Goal: Task Accomplishment & Management: Use online tool/utility

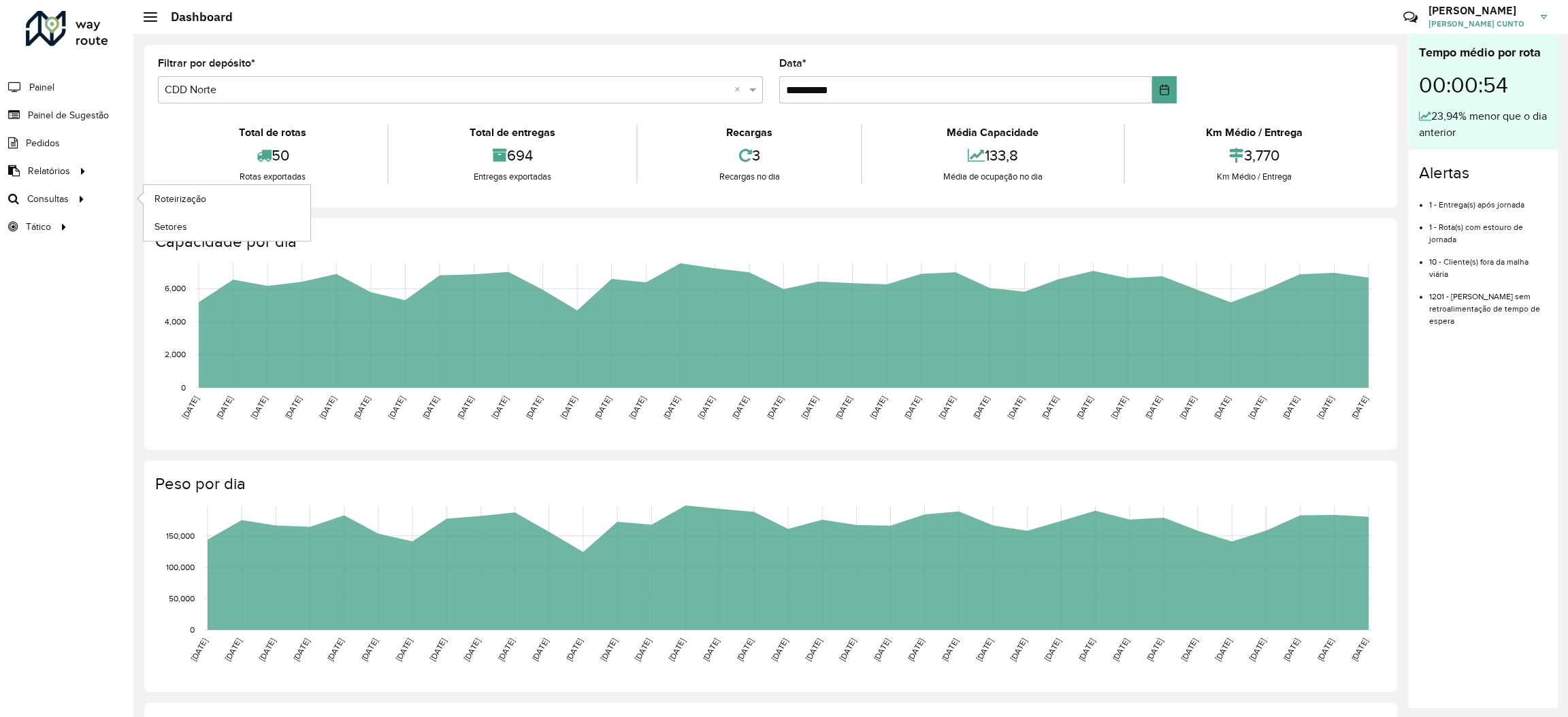
click at [140, 200] on ul "Roteirização Setores" at bounding box center [215, 212] width 170 height 56
click at [154, 200] on span "Roteirização" at bounding box center [182, 198] width 55 height 14
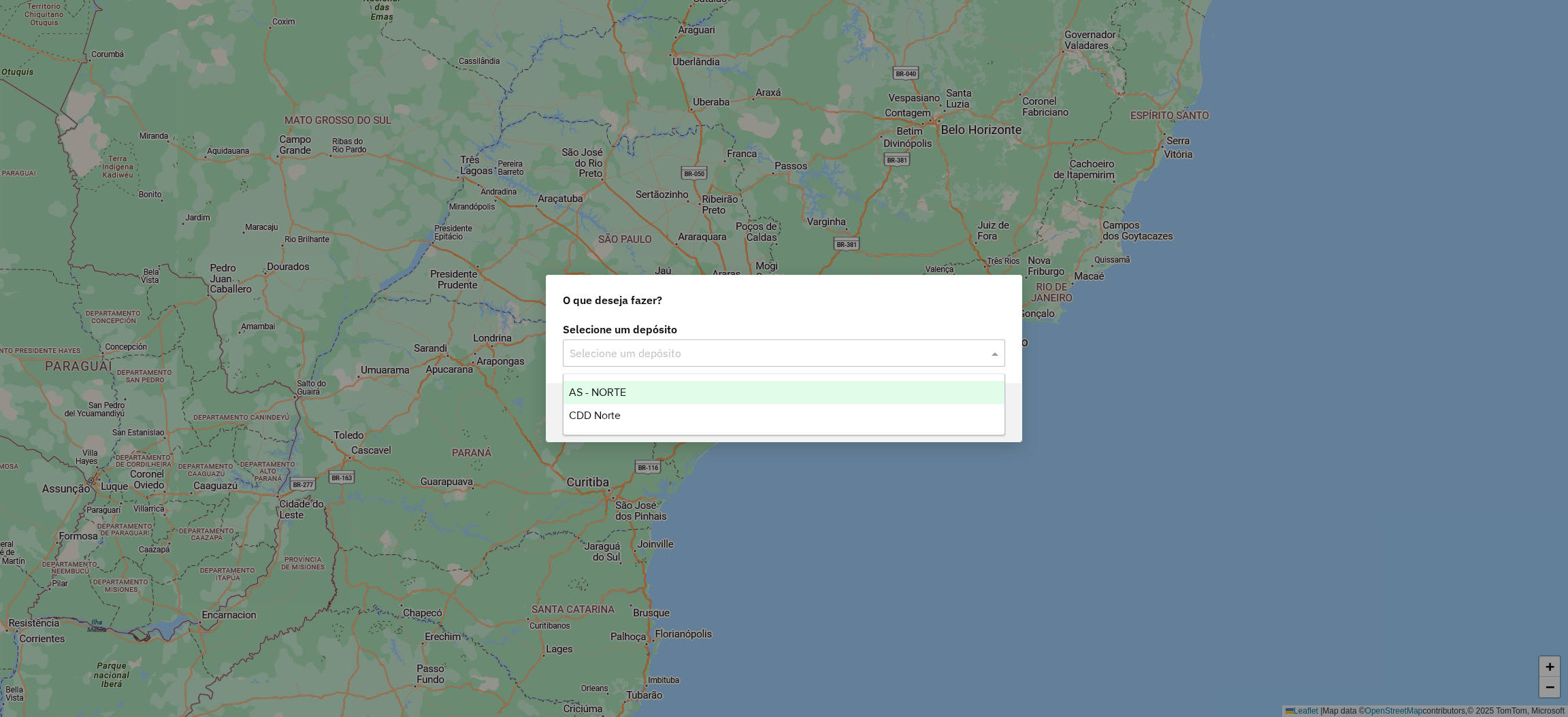
click at [740, 358] on input "text" at bounding box center [771, 353] width 402 height 16
click at [707, 410] on div "CDD Norte" at bounding box center [784, 415] width 441 height 23
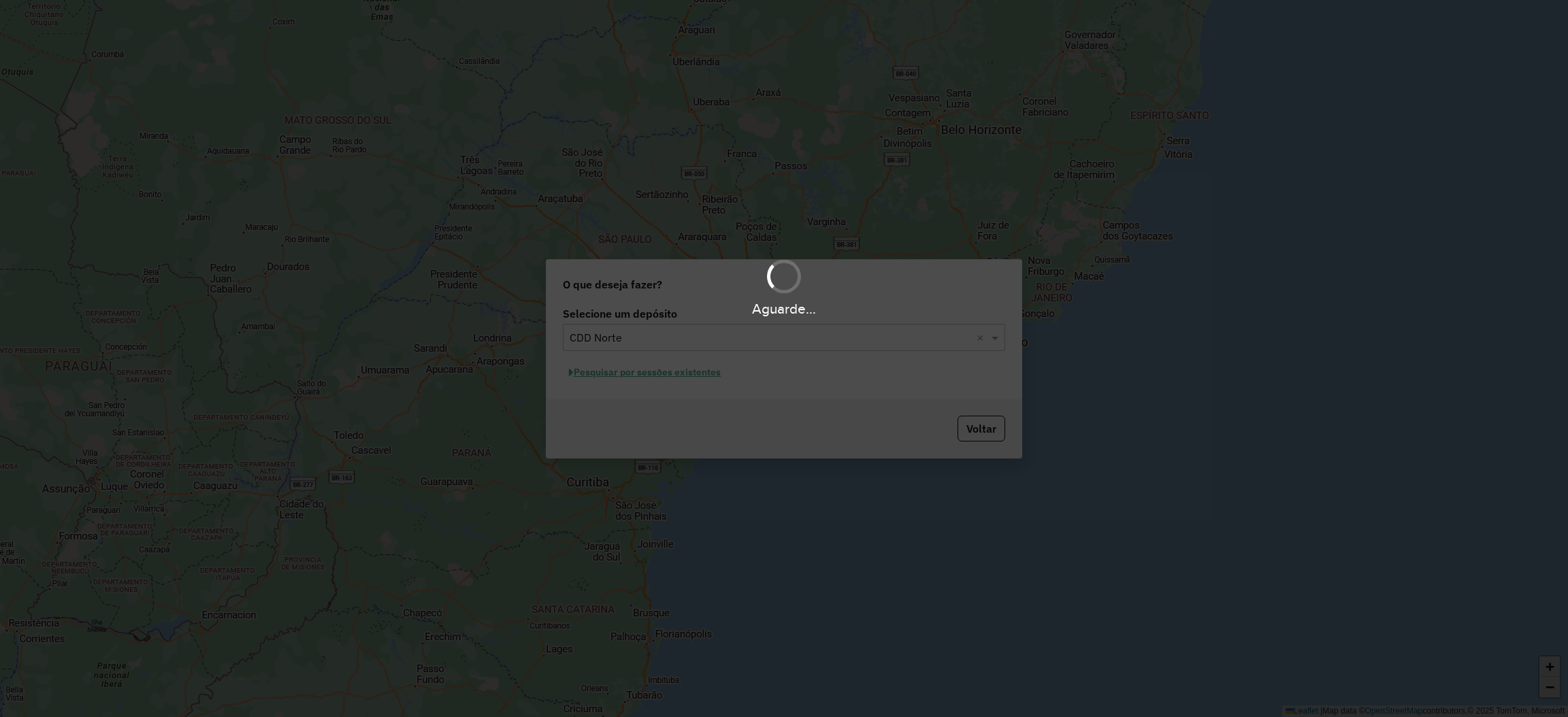
click at [708, 381] on div "Aguarde..." at bounding box center [784, 358] width 1568 height 717
click at [701, 371] on div "Aguarde..." at bounding box center [784, 358] width 1568 height 717
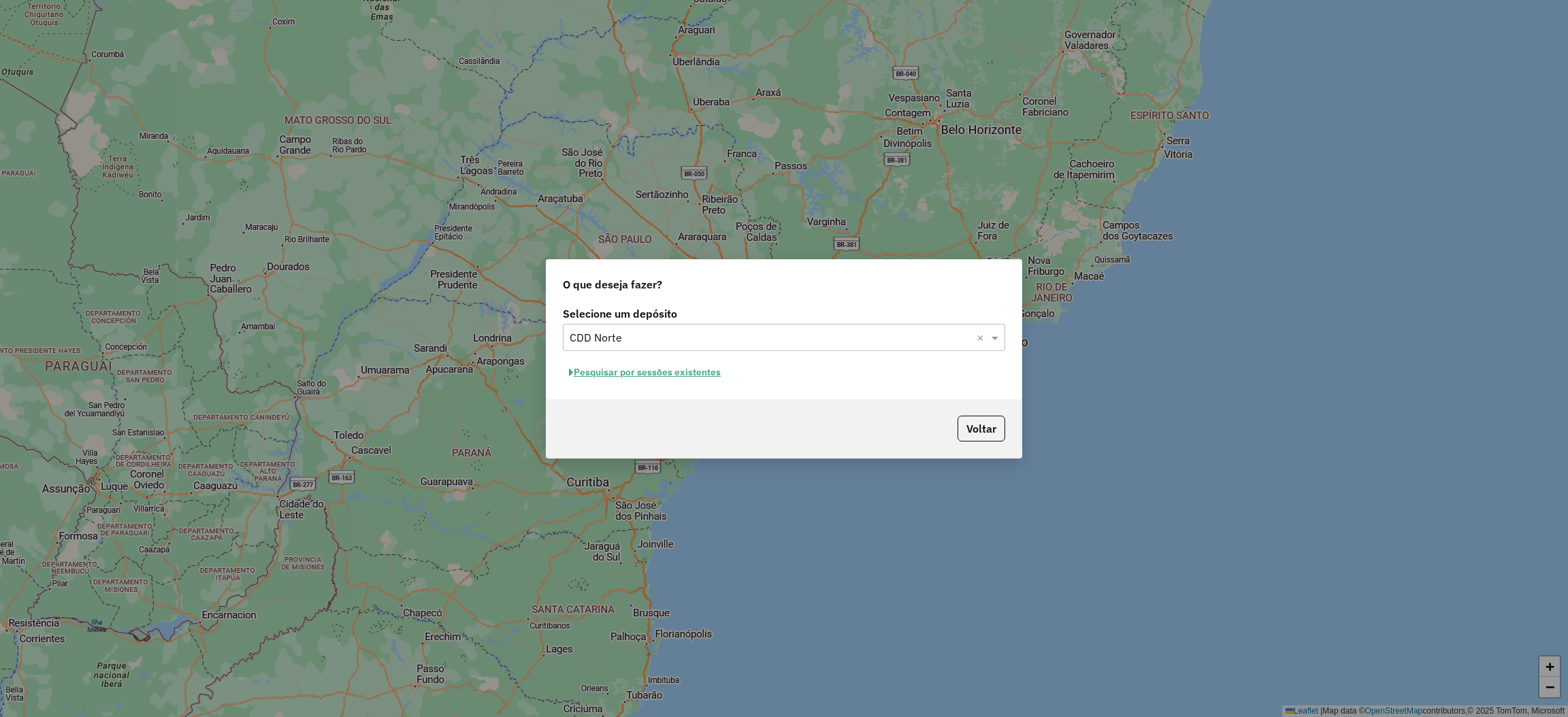
click at [700, 374] on button "Pesquisar por sessões existentes" at bounding box center [645, 373] width 164 height 21
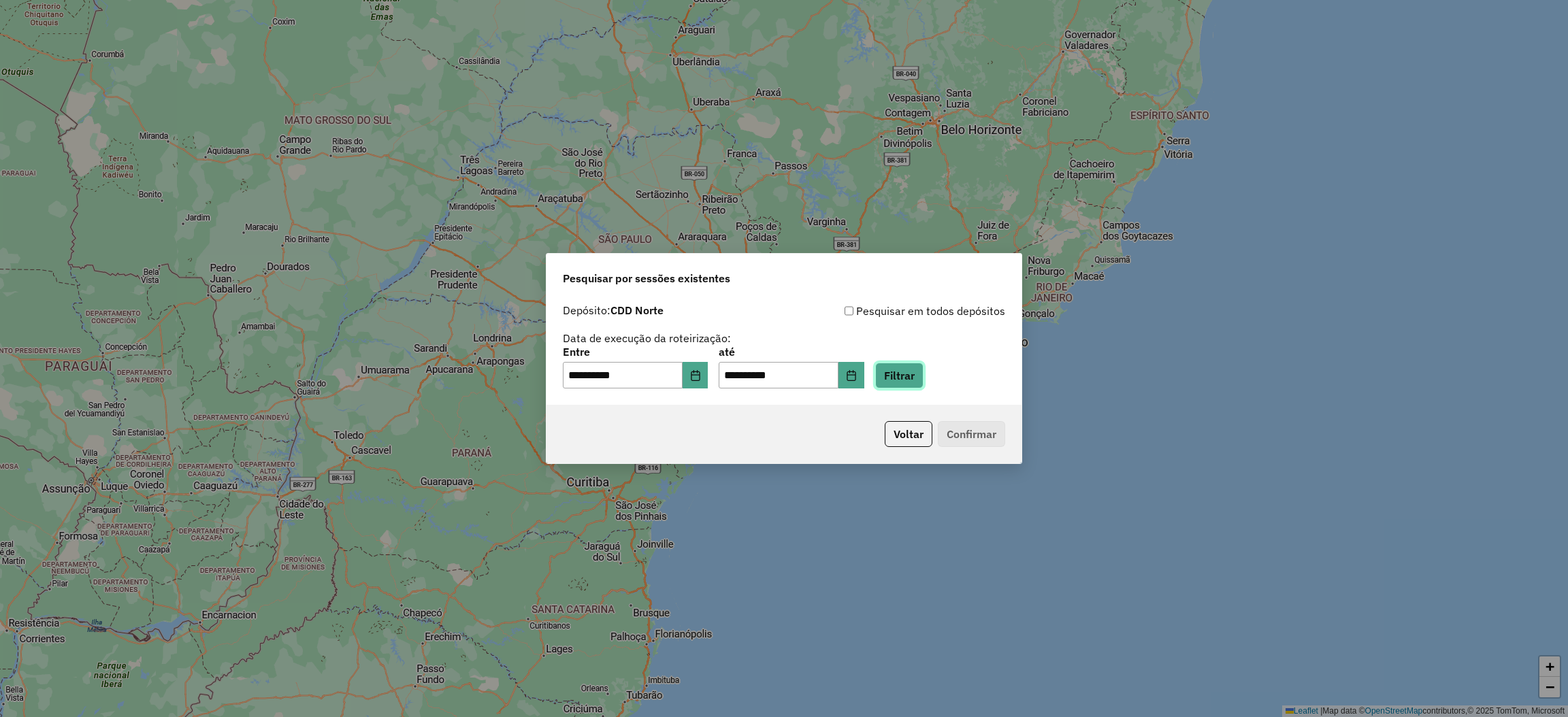
click at [916, 370] on button "Filtrar" at bounding box center [899, 376] width 49 height 26
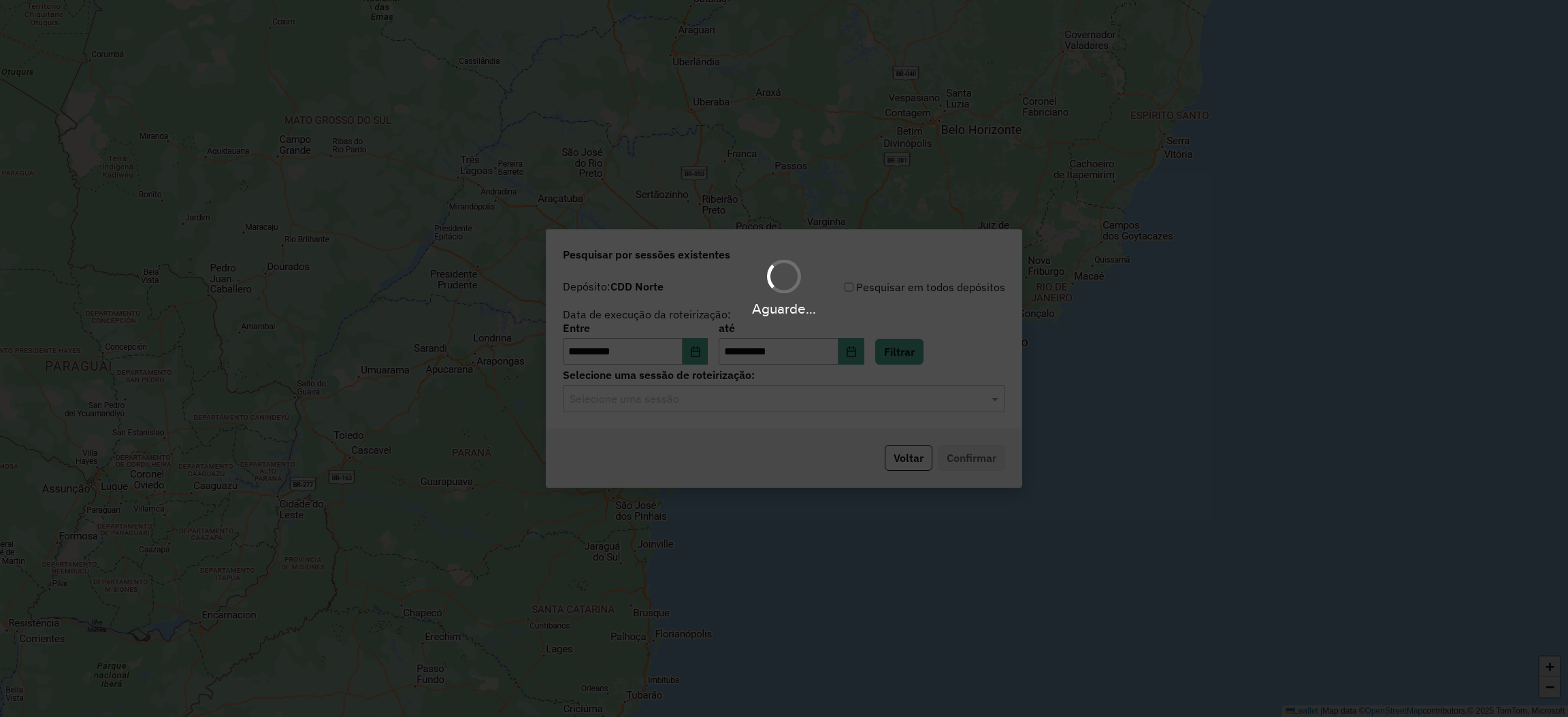
click at [873, 407] on hb-app "**********" at bounding box center [784, 358] width 1568 height 717
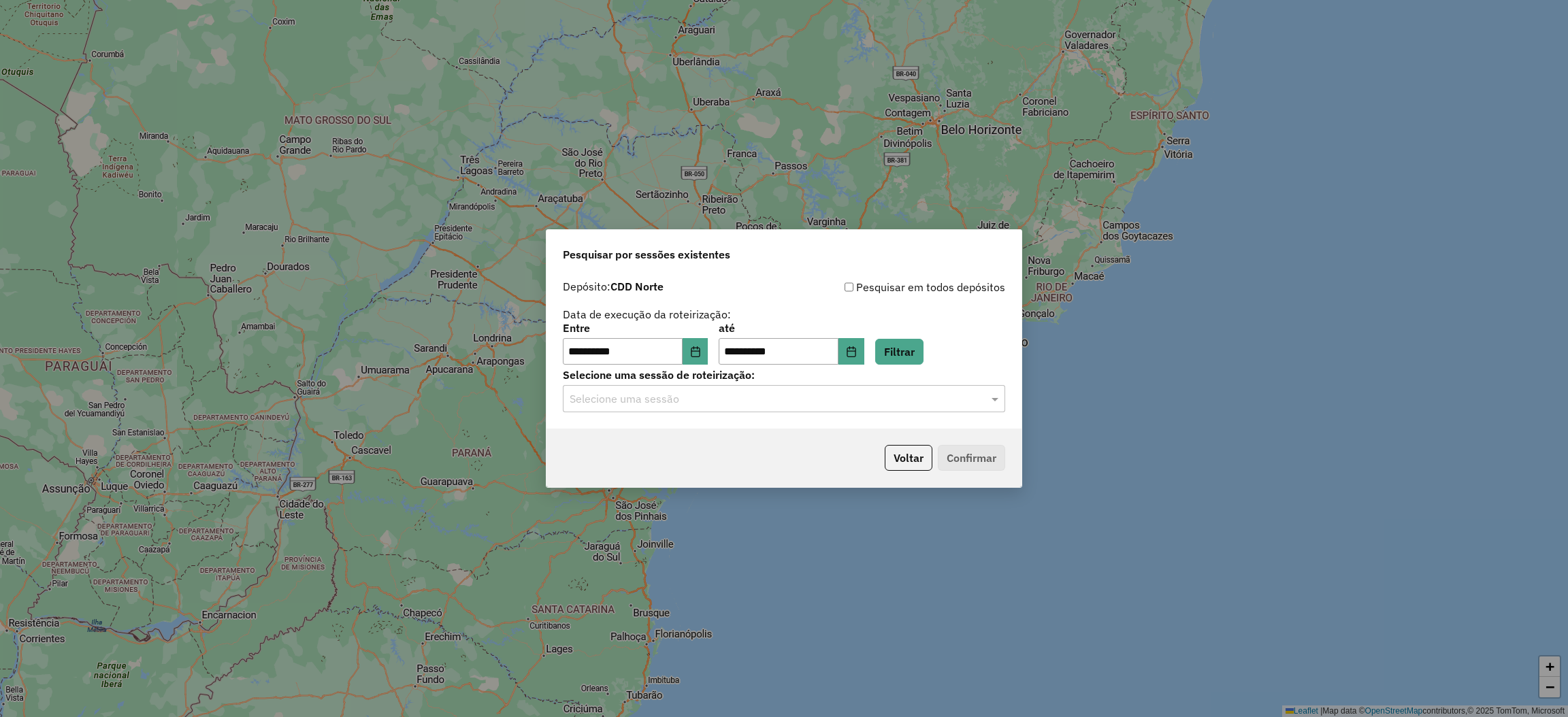
click at [868, 403] on input "text" at bounding box center [771, 398] width 402 height 16
click at [840, 430] on div "1292238 - 10/10/2025 20:45" at bounding box center [784, 439] width 441 height 23
click at [962, 445] on button "Confirmar" at bounding box center [972, 458] width 68 height 26
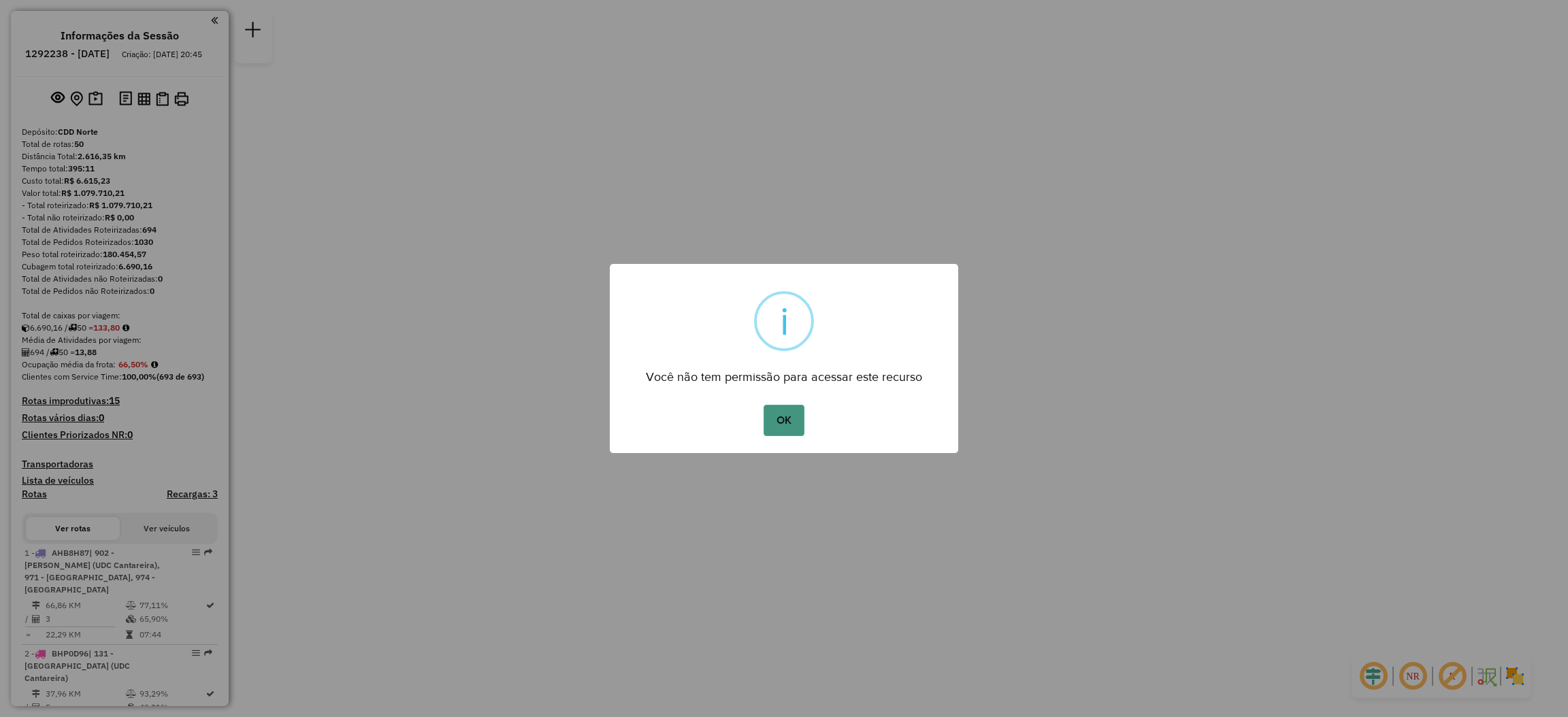
click at [787, 433] on button "OK" at bounding box center [784, 420] width 40 height 31
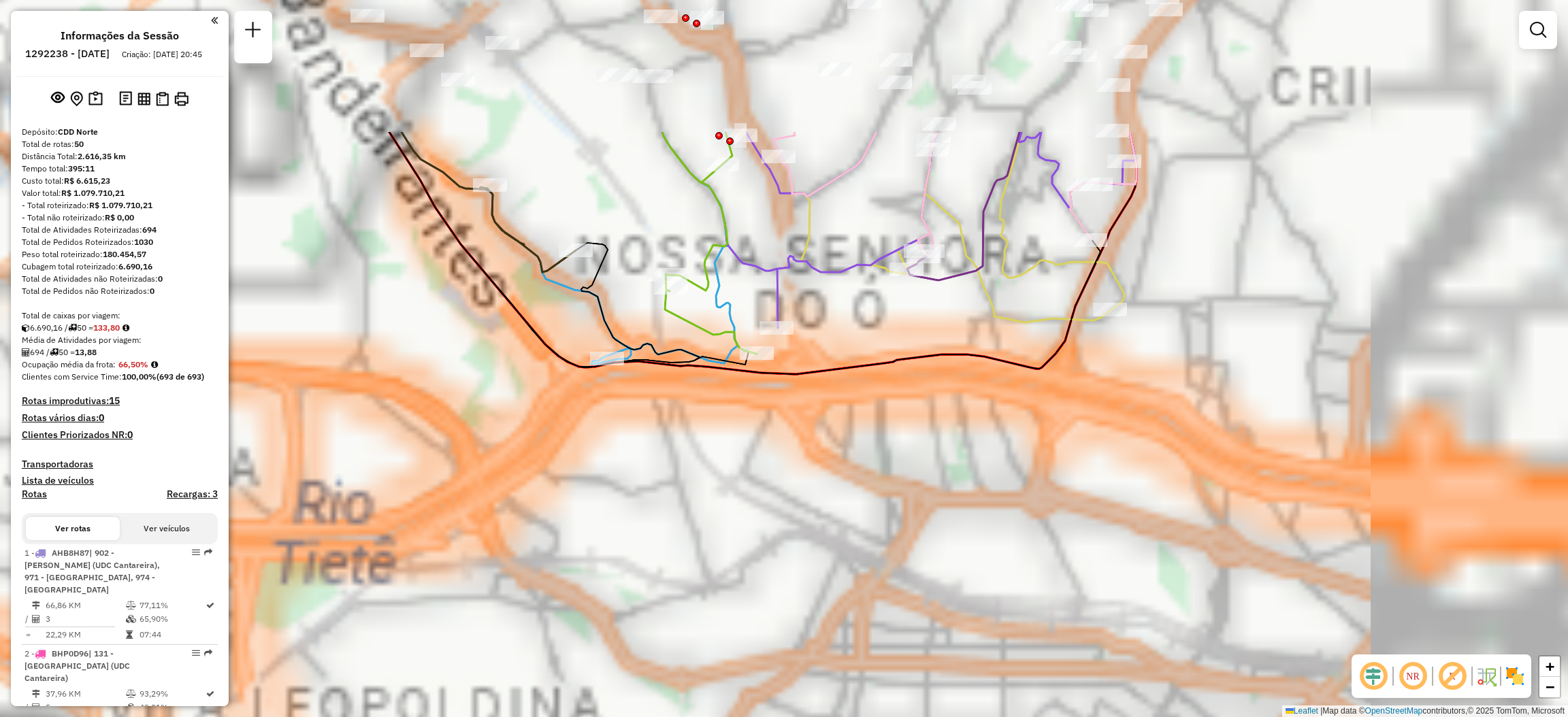
drag, startPoint x: 813, startPoint y: 365, endPoint x: 746, endPoint y: 543, distance: 190.2
click at [746, 559] on div "Janela de atendimento Grade de atendimento Capacidade Transportadoras Veículos …" at bounding box center [784, 358] width 1568 height 717
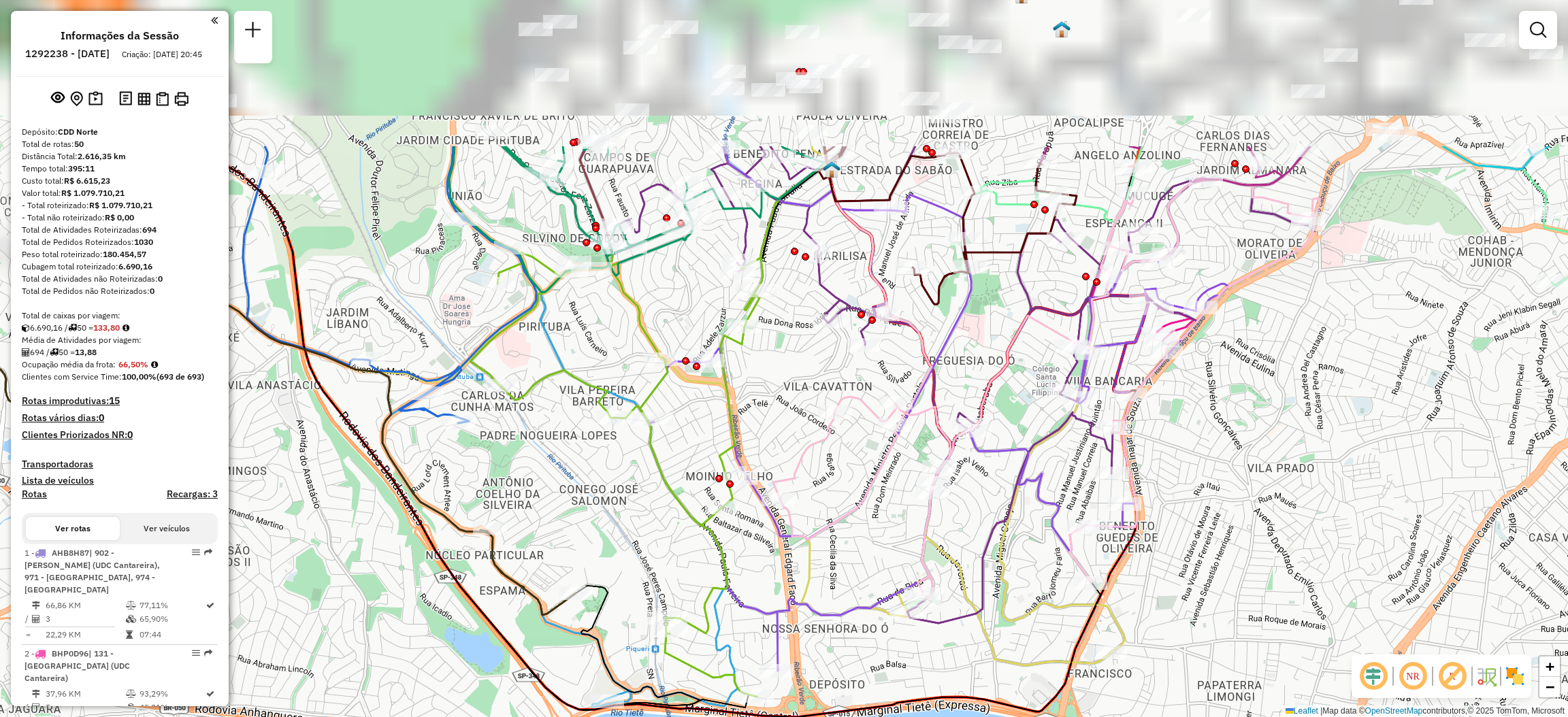
drag, startPoint x: 816, startPoint y: 137, endPoint x: 895, endPoint y: 385, distance: 260.3
click at [865, 319] on div at bounding box center [861, 315] width 8 height 8
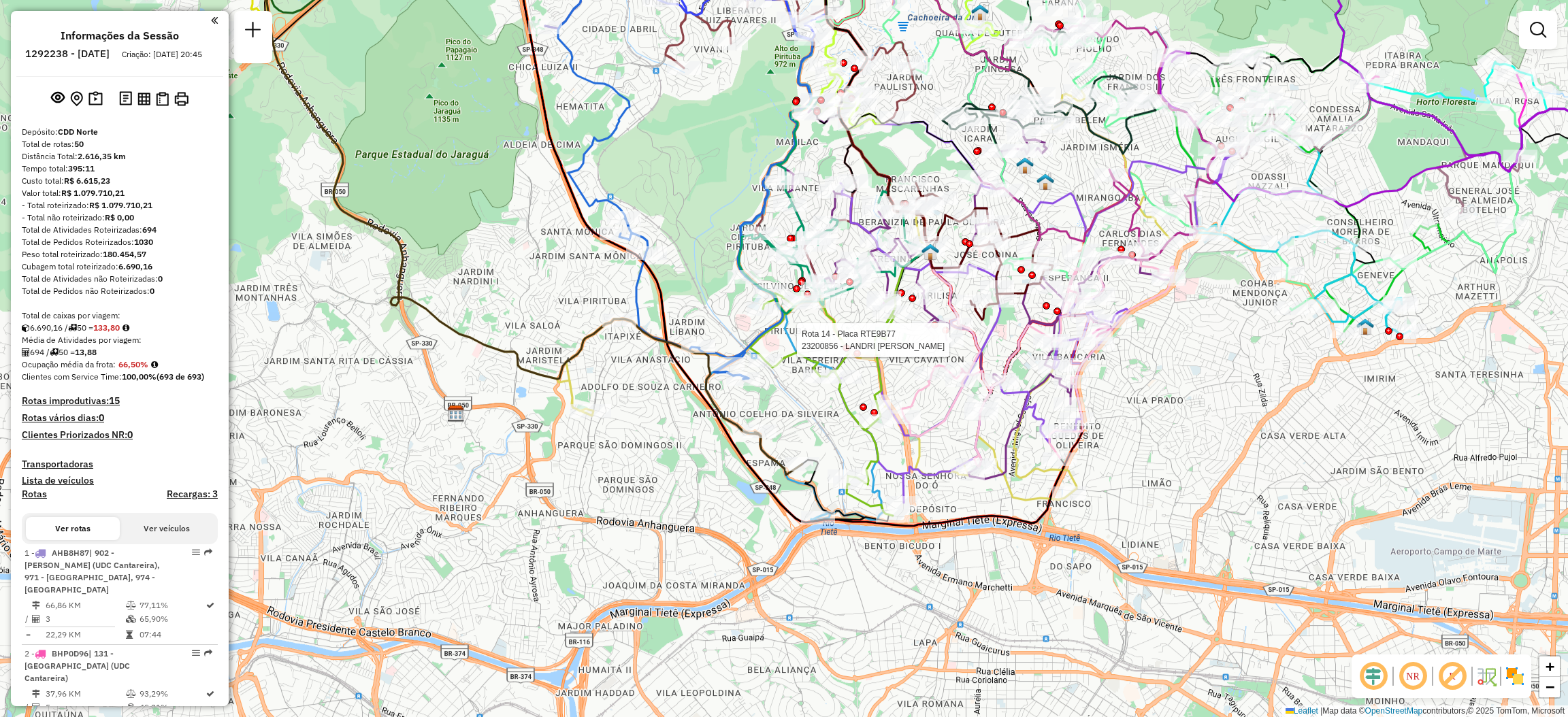
drag, startPoint x: 987, startPoint y: 338, endPoint x: 985, endPoint y: 345, distance: 7.3
click at [939, 431] on g at bounding box center [838, 262] width 1775 height 669
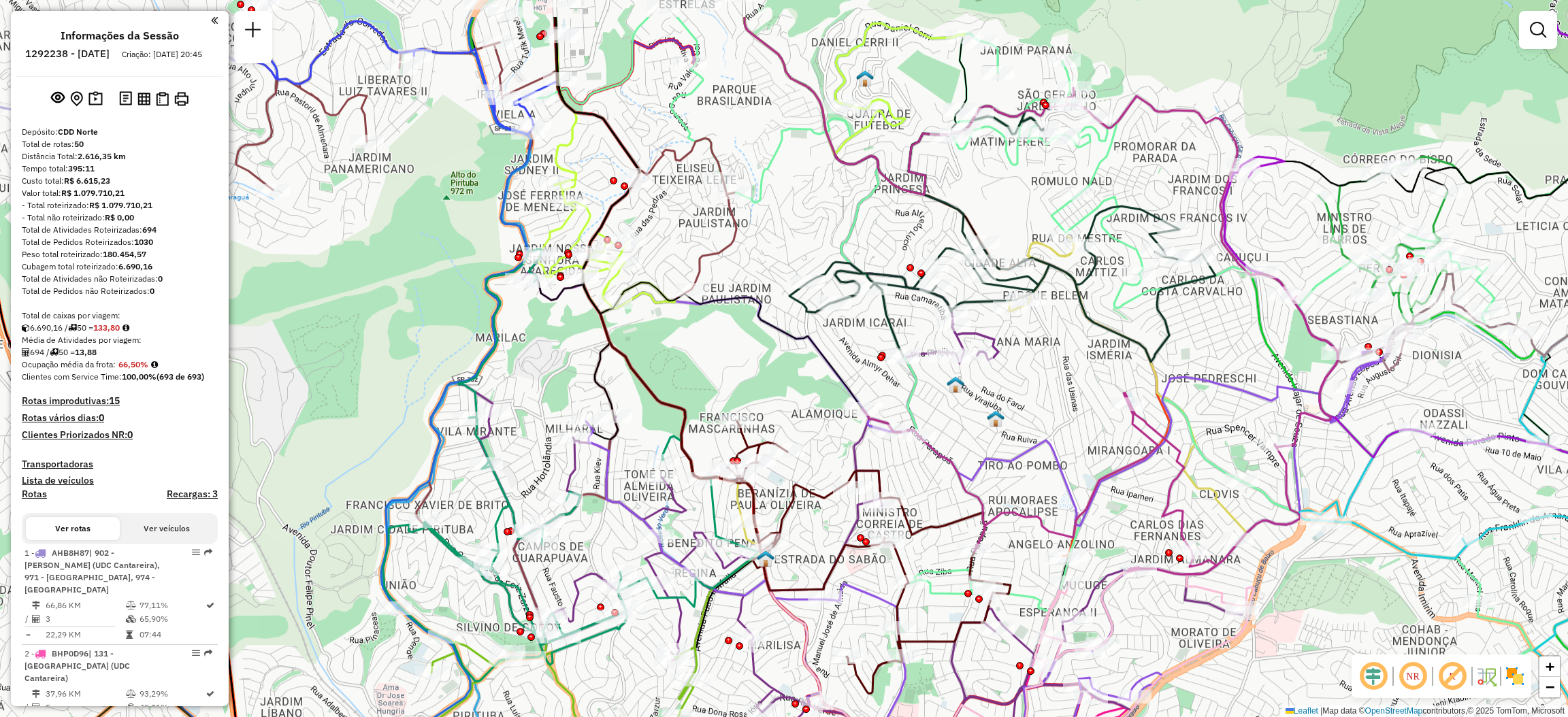
drag, startPoint x: 965, startPoint y: 289, endPoint x: 962, endPoint y: 387, distance: 98.0
click at [962, 387] on img at bounding box center [955, 384] width 17 height 17
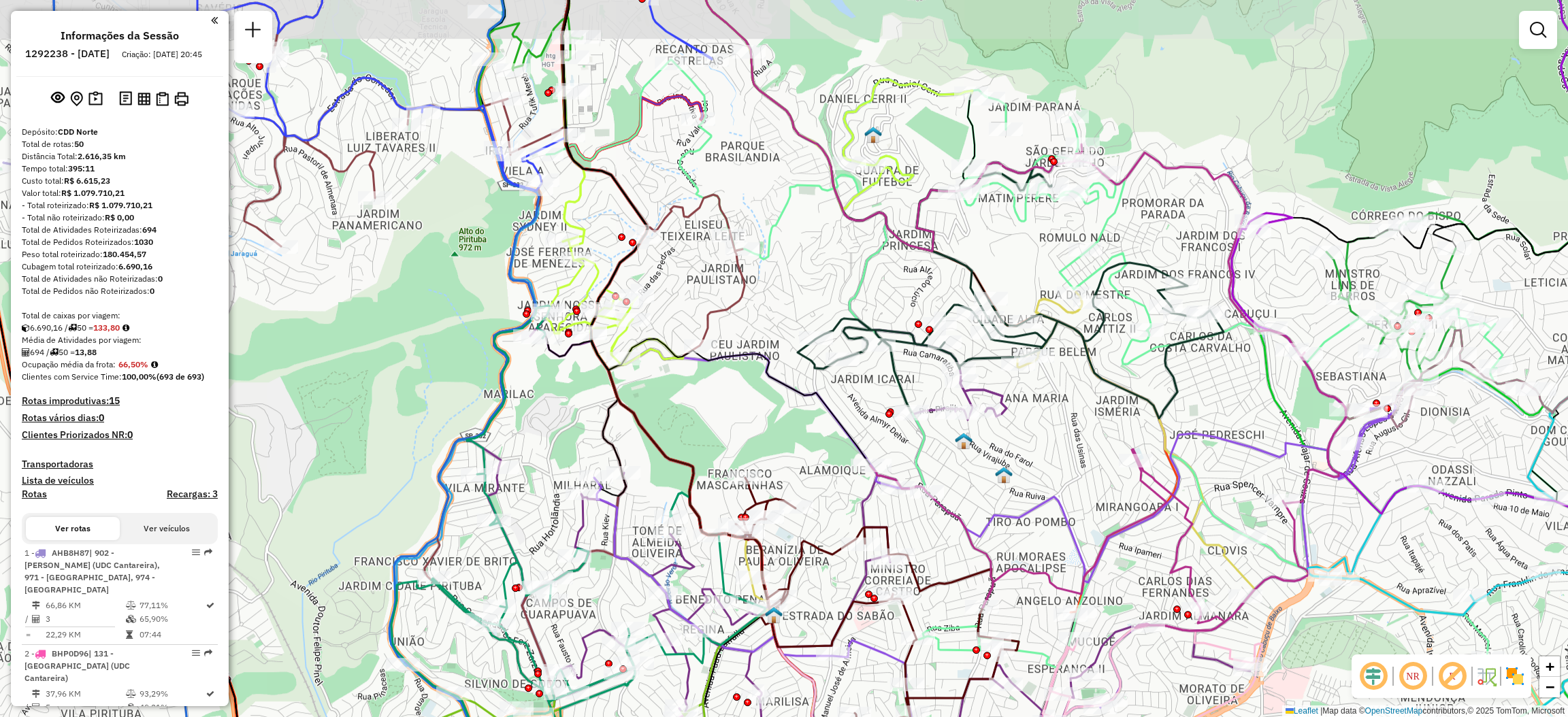
drag, startPoint x: 1017, startPoint y: 373, endPoint x: 1023, endPoint y: 410, distance: 37.5
click at [1023, 410] on div "Janela de atendimento Grade de atendimento Capacidade Transportadoras Veículos …" at bounding box center [784, 358] width 1568 height 717
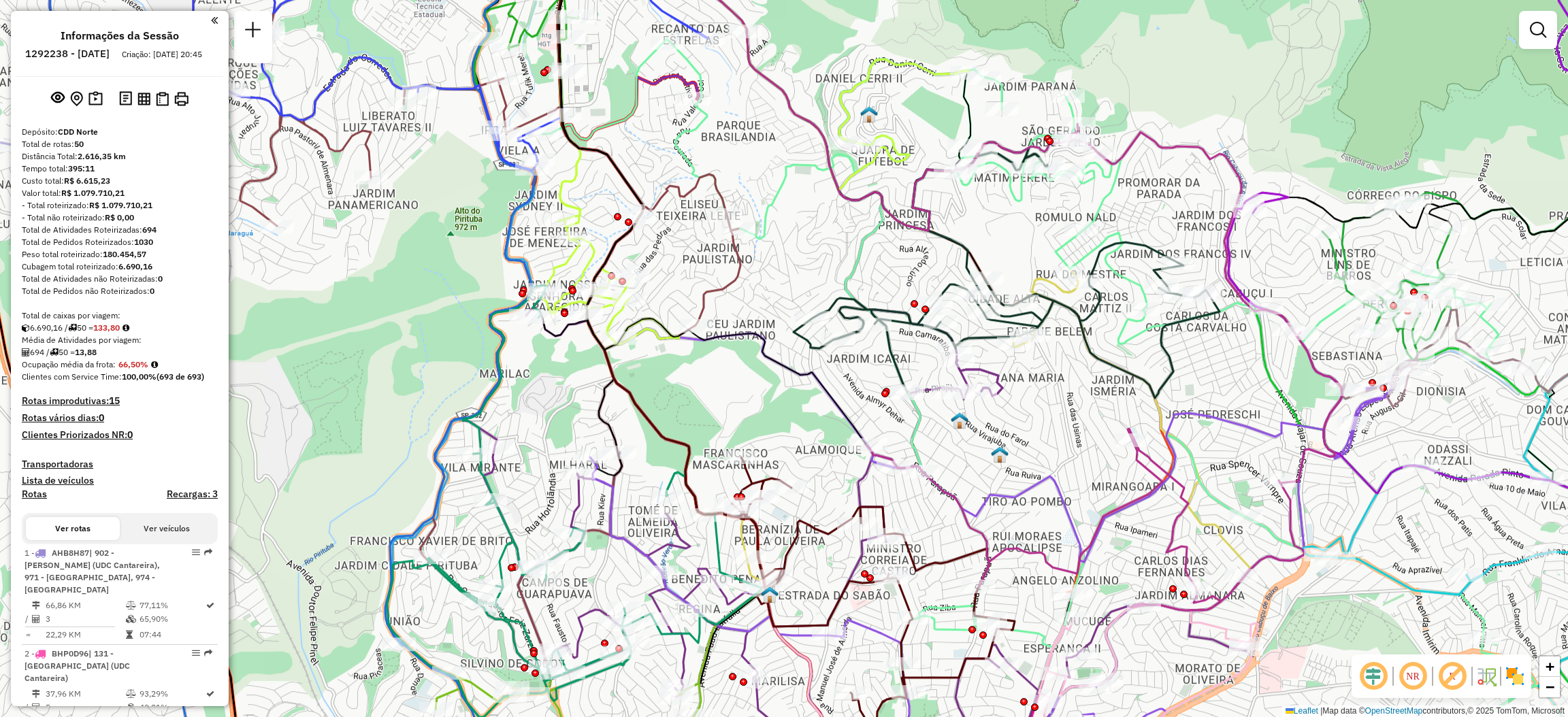
drag, startPoint x: 1101, startPoint y: 461, endPoint x: 1093, endPoint y: 424, distance: 37.9
click at [1093, 424] on div "Janela de atendimento Grade de atendimento Capacidade Transportadoras Veículos …" at bounding box center [784, 358] width 1568 height 717
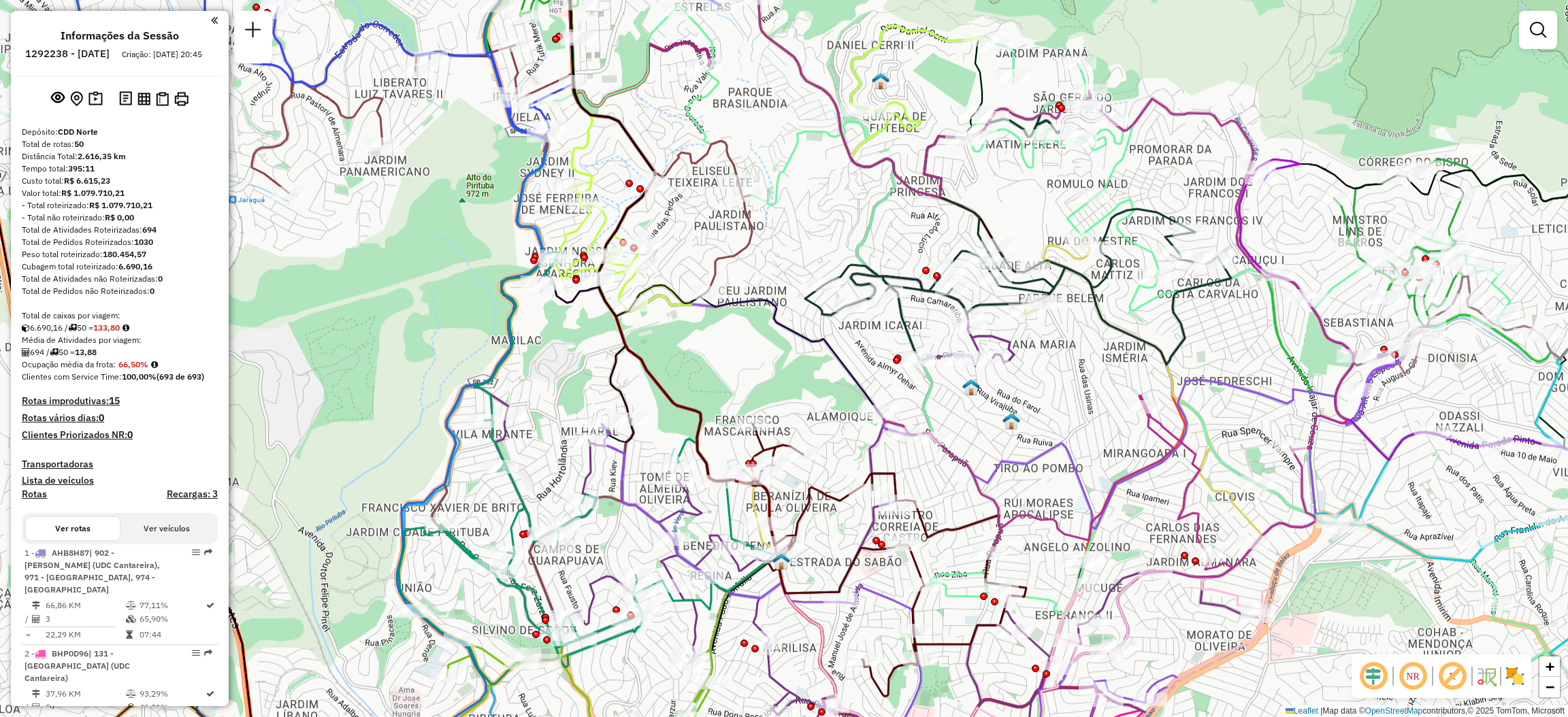
drag, startPoint x: 1031, startPoint y: 498, endPoint x: 1048, endPoint y: 471, distance: 31.9
click at [1047, 475] on div "Janela de atendimento Grade de atendimento Capacidade Transportadoras Veículos …" at bounding box center [784, 358] width 1568 height 717
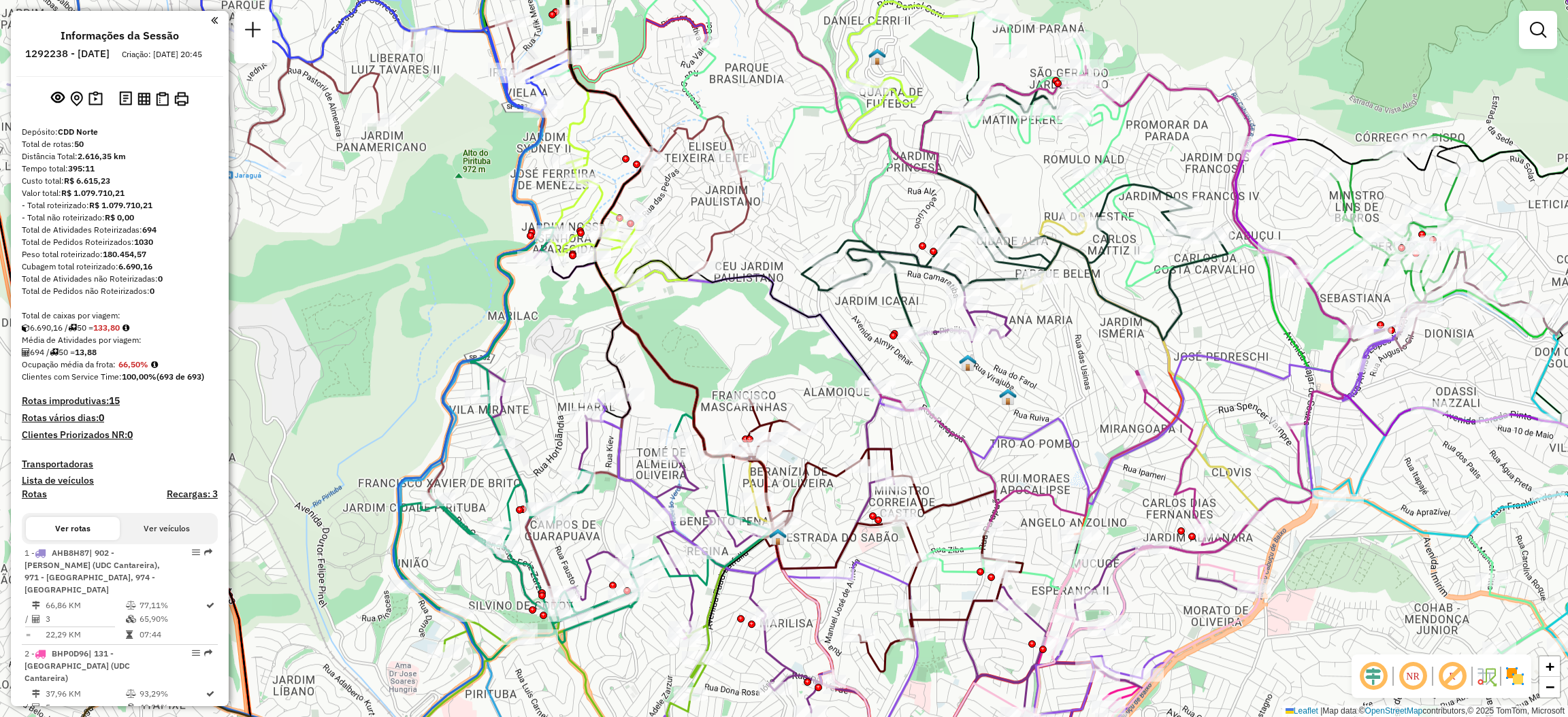
drag, startPoint x: 1051, startPoint y: 471, endPoint x: 1048, endPoint y: 452, distance: 19.2
click at [1048, 452] on div "Janela de atendimento Grade de atendimento Capacidade Transportadoras Veículos …" at bounding box center [784, 358] width 1568 height 717
select select "**********"
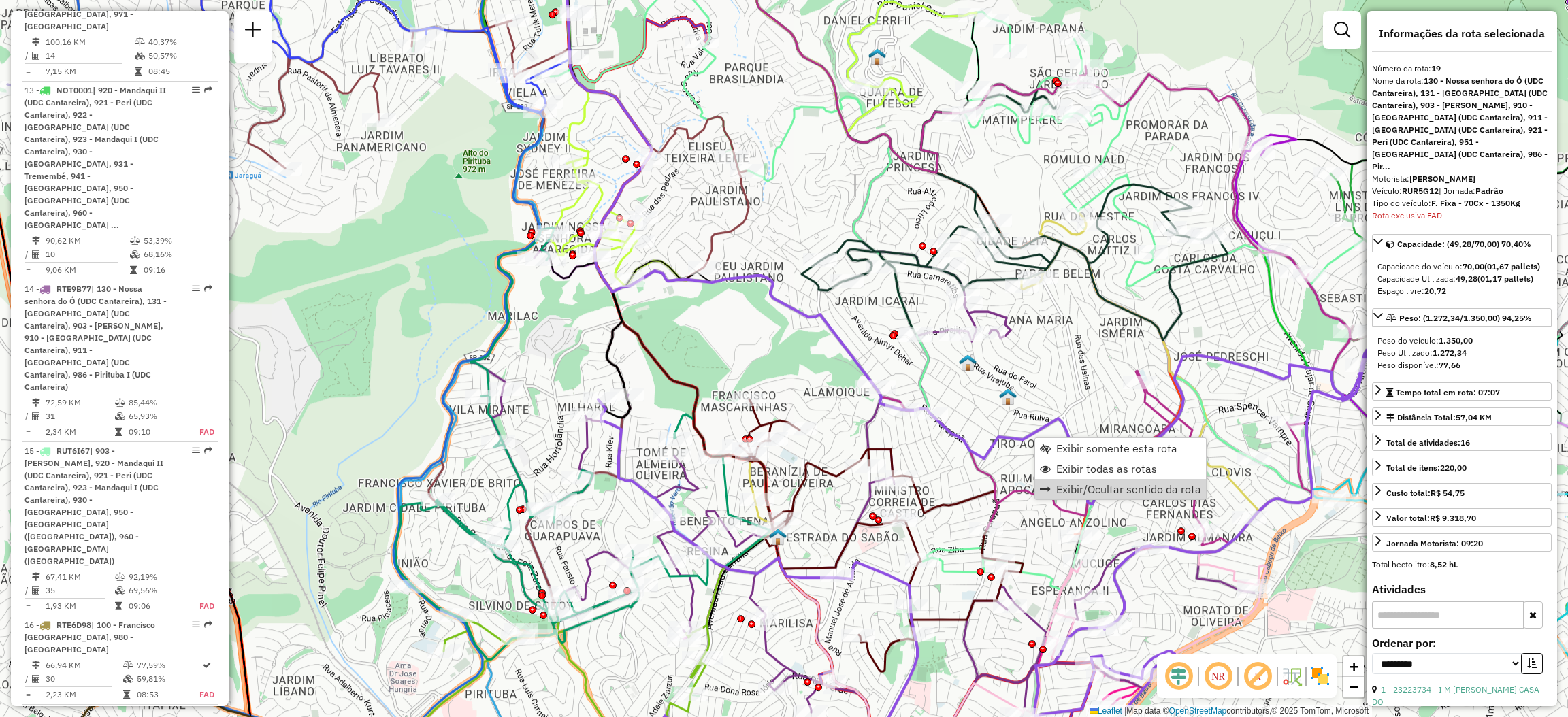
scroll to position [2172, 0]
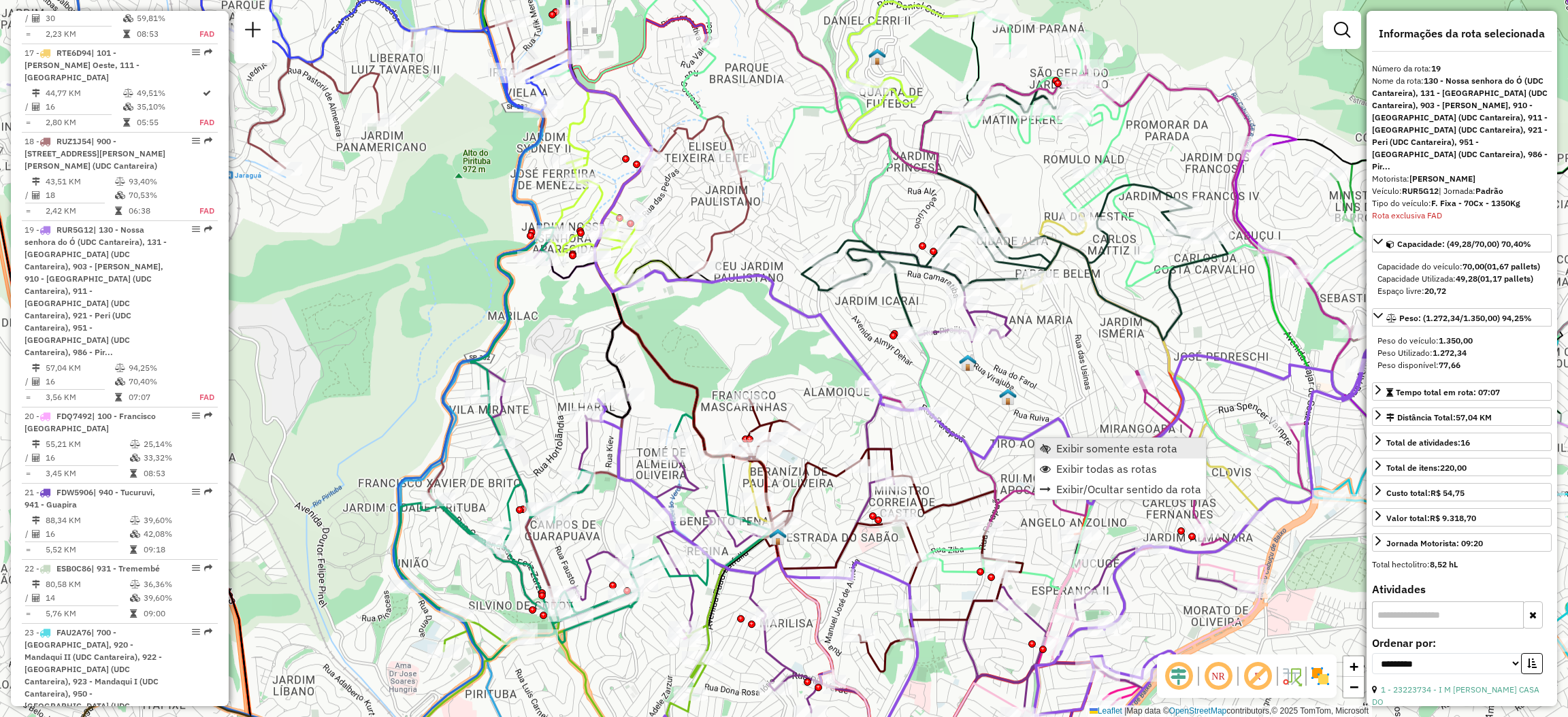
click at [1086, 445] on span "Exibir somente esta rota" at bounding box center [1116, 448] width 121 height 11
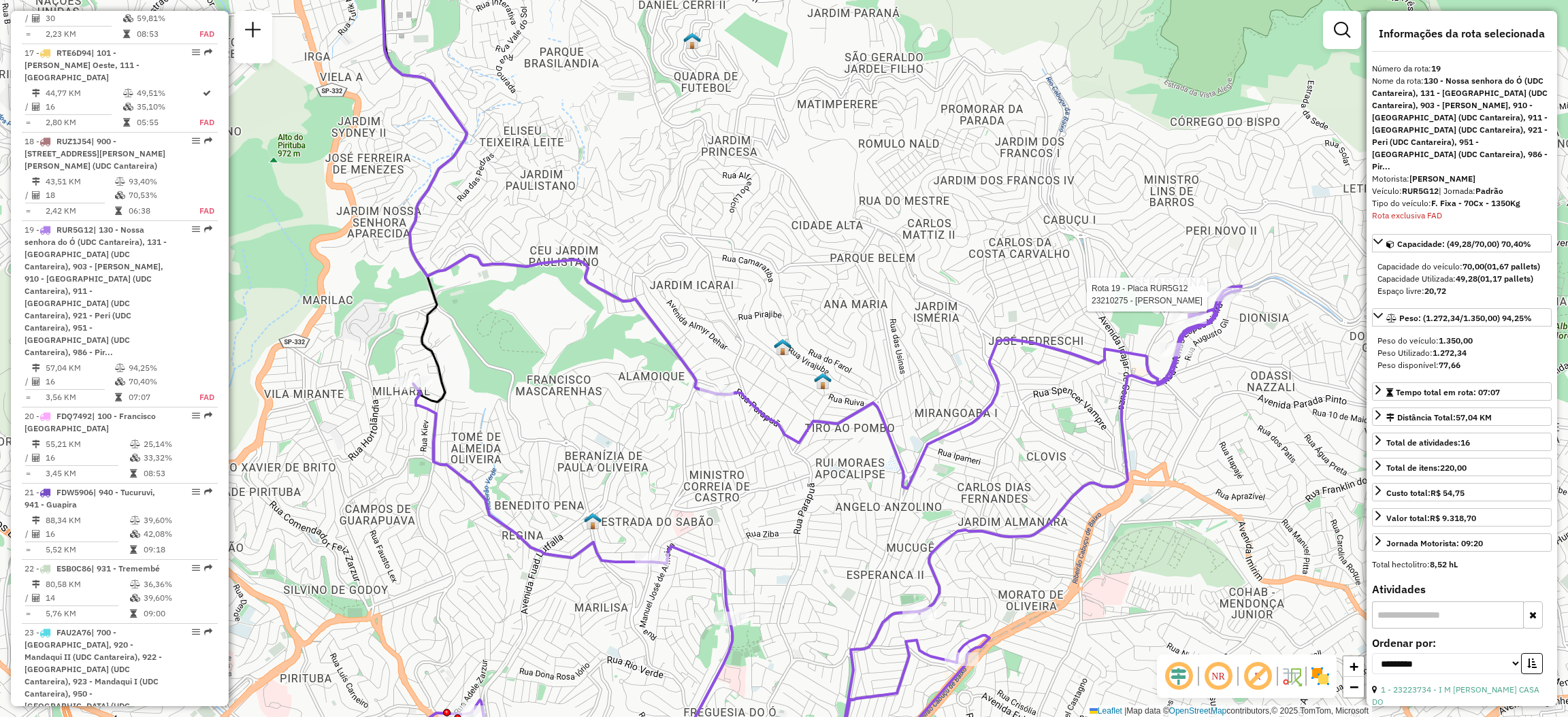
drag, startPoint x: 848, startPoint y: 359, endPoint x: 832, endPoint y: 338, distance: 26.4
click at [838, 341] on div "Rota 19 - Placa RUR5G12 23210275 - [PERSON_NAME] de atendimento Grade de atendi…" at bounding box center [784, 358] width 1568 height 717
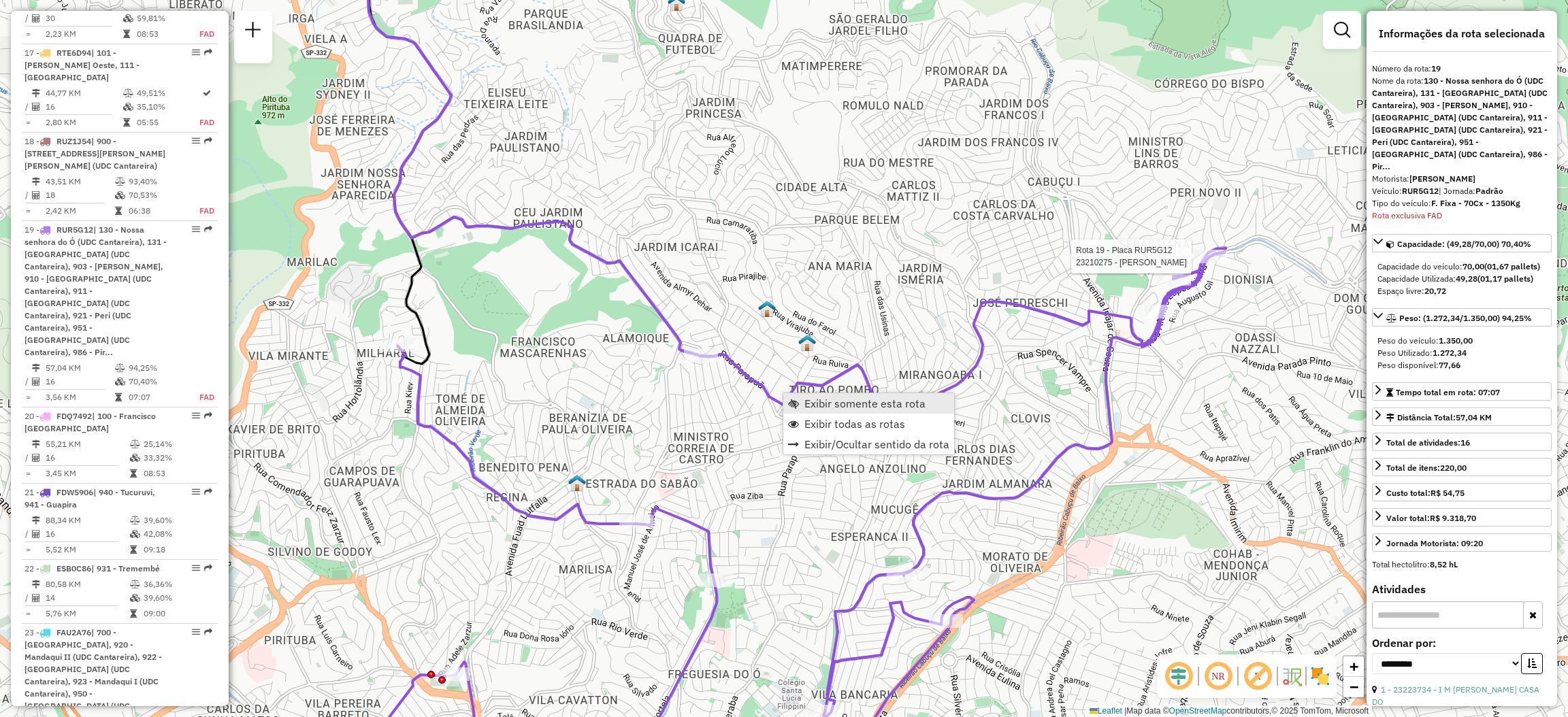
scroll to position [2174, 0]
click at [809, 420] on span "Exibir todas as rotas" at bounding box center [854, 424] width 100 height 11
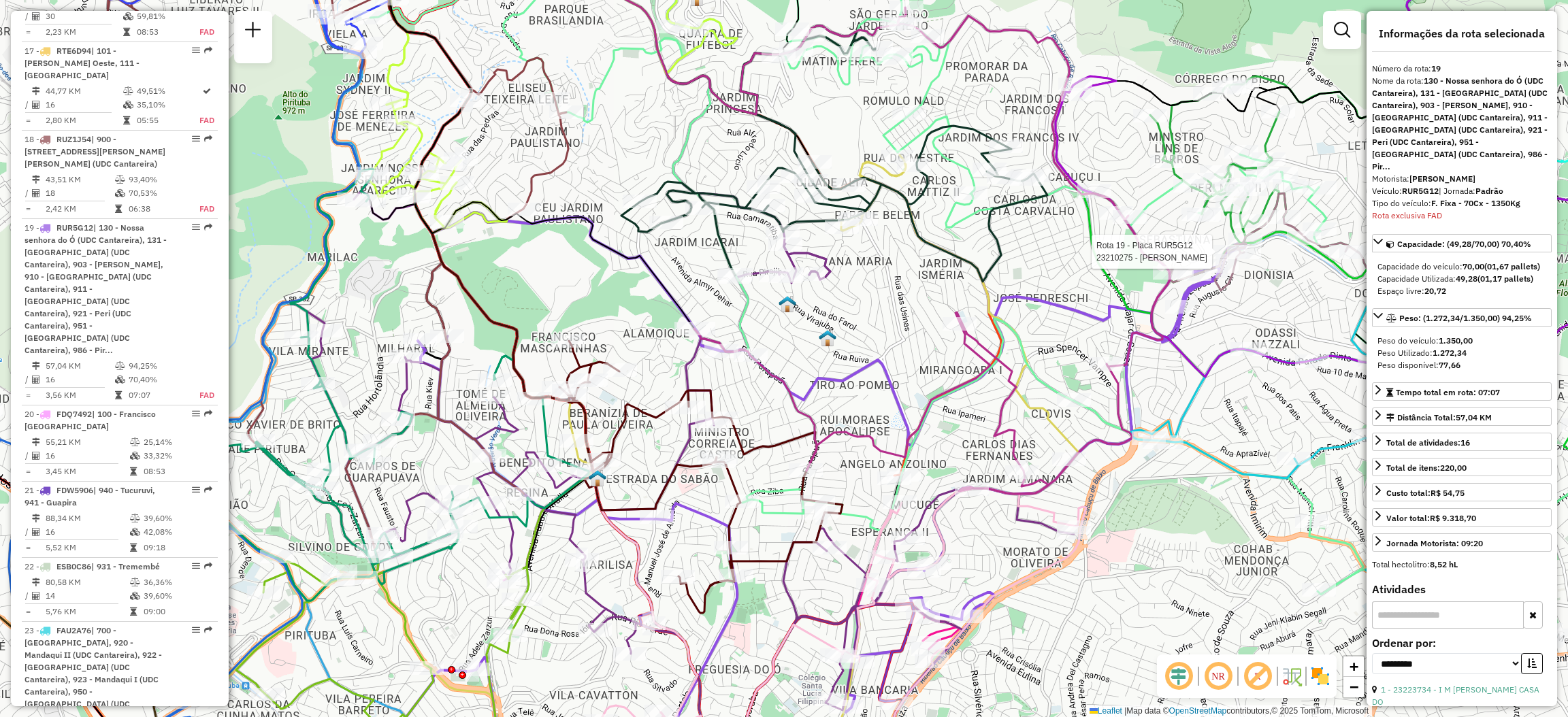
drag, startPoint x: 718, startPoint y: 377, endPoint x: 739, endPoint y: 373, distance: 21.4
click at [739, 373] on div "Rota 19 - Placa RUR5G12 23210275 - [PERSON_NAME] de atendimento Grade de atendi…" at bounding box center [784, 358] width 1568 height 717
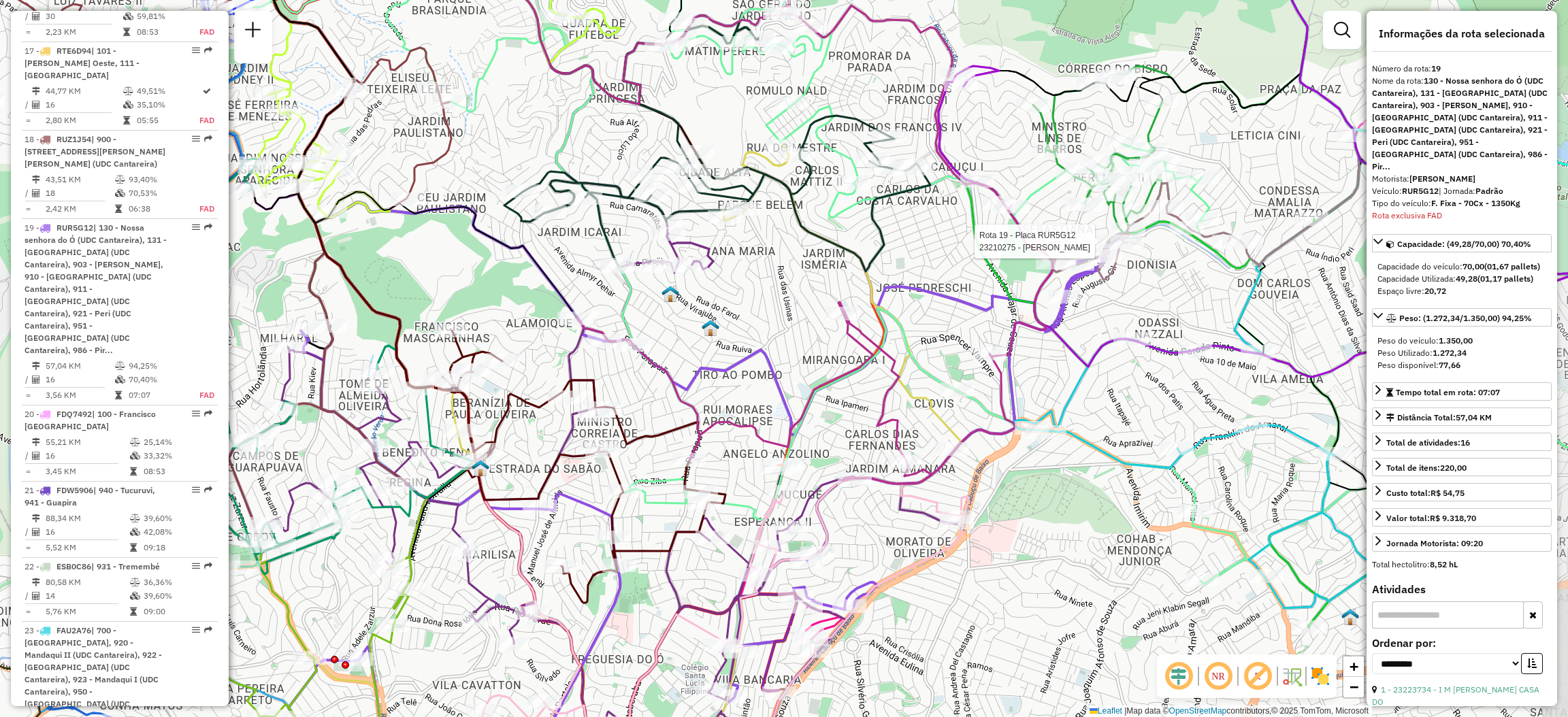
drag, startPoint x: 1108, startPoint y: 412, endPoint x: 991, endPoint y: 402, distance: 117.4
click at [991, 402] on div "Rota 19 - Placa RUR5G12 23210275 - [PERSON_NAME] de atendimento Grade de atendi…" at bounding box center [784, 358] width 1568 height 717
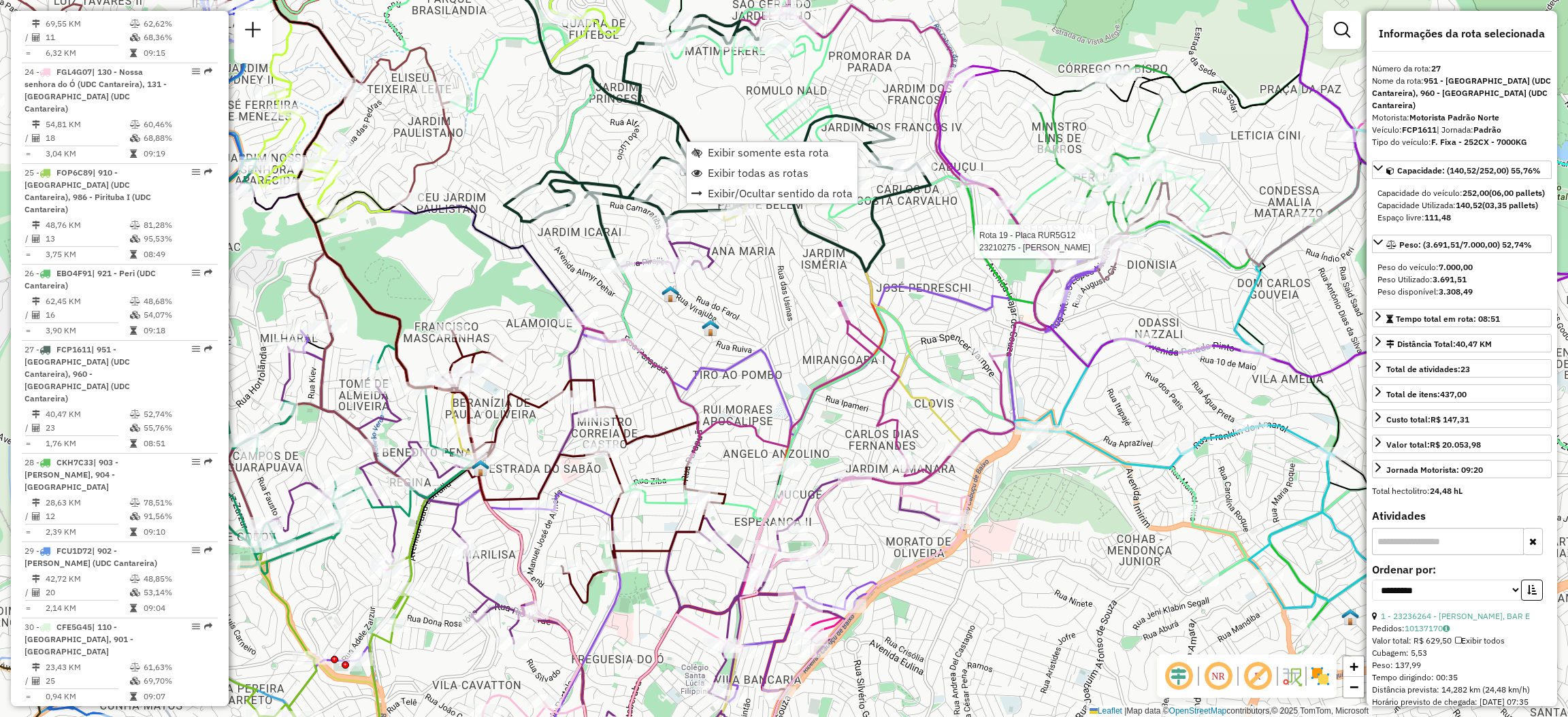
scroll to position [2919, 0]
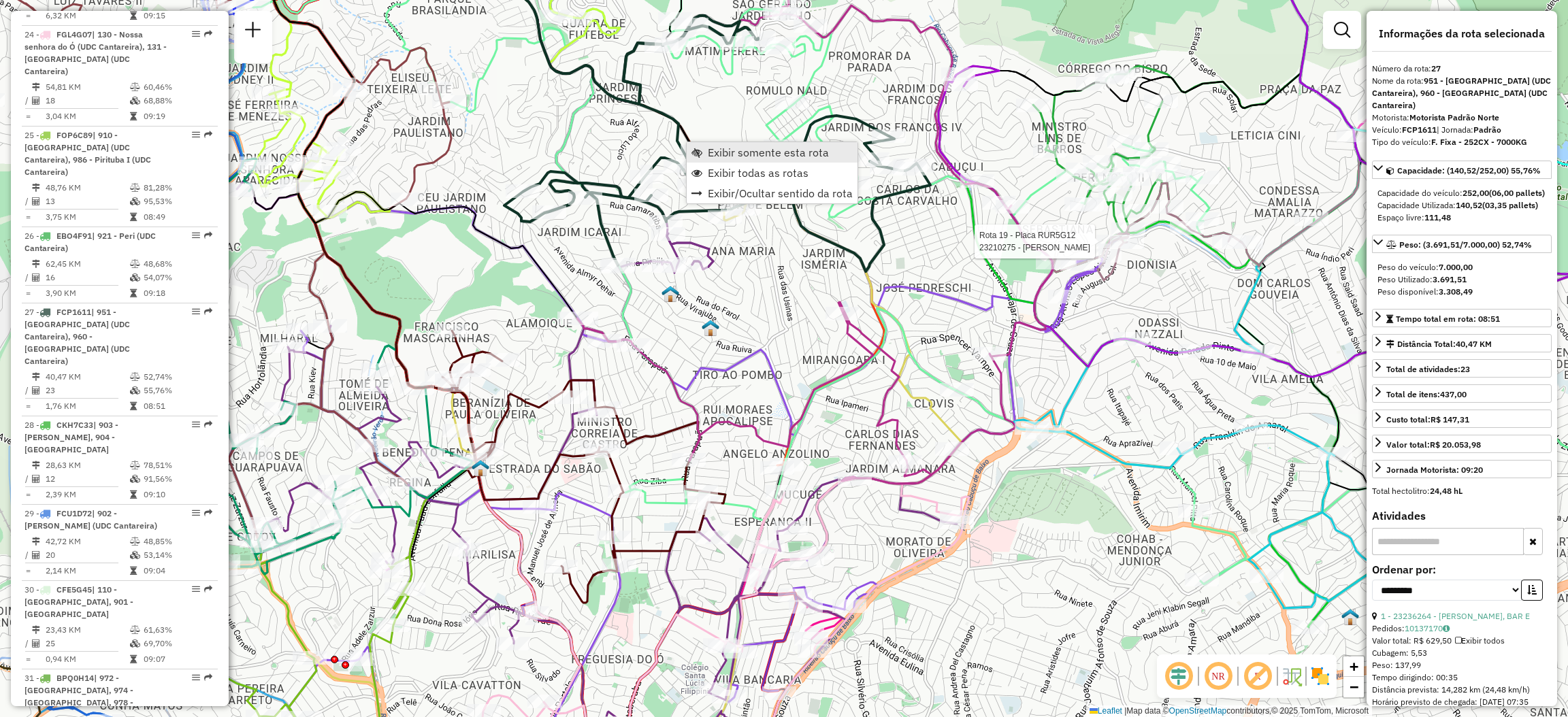
click at [698, 143] on link "Exibir somente esta rota" at bounding box center [772, 152] width 171 height 21
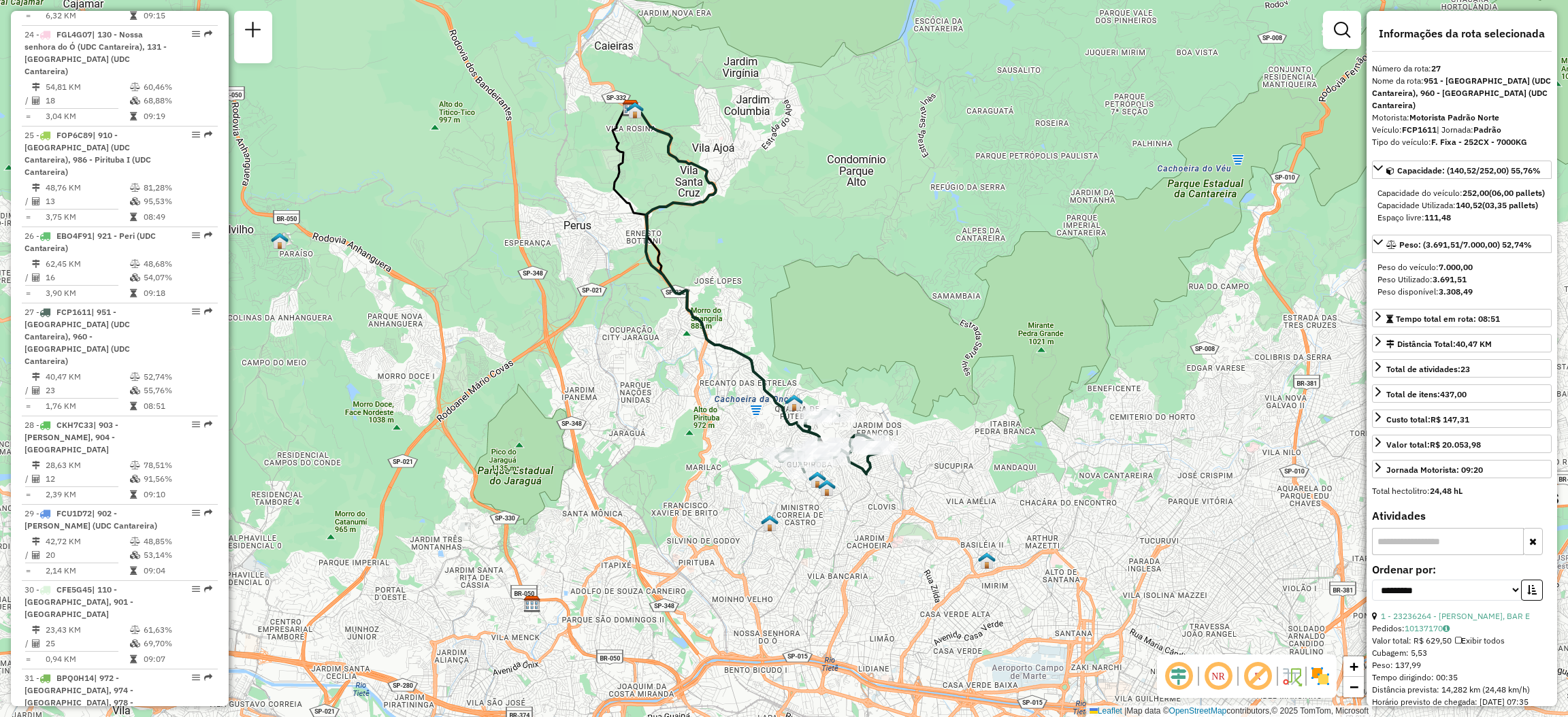
drag, startPoint x: 870, startPoint y: 439, endPoint x: 836, endPoint y: 370, distance: 76.9
click at [836, 370] on div "Janela de atendimento Grade de atendimento Capacidade Transportadoras Veículos …" at bounding box center [784, 358] width 1568 height 717
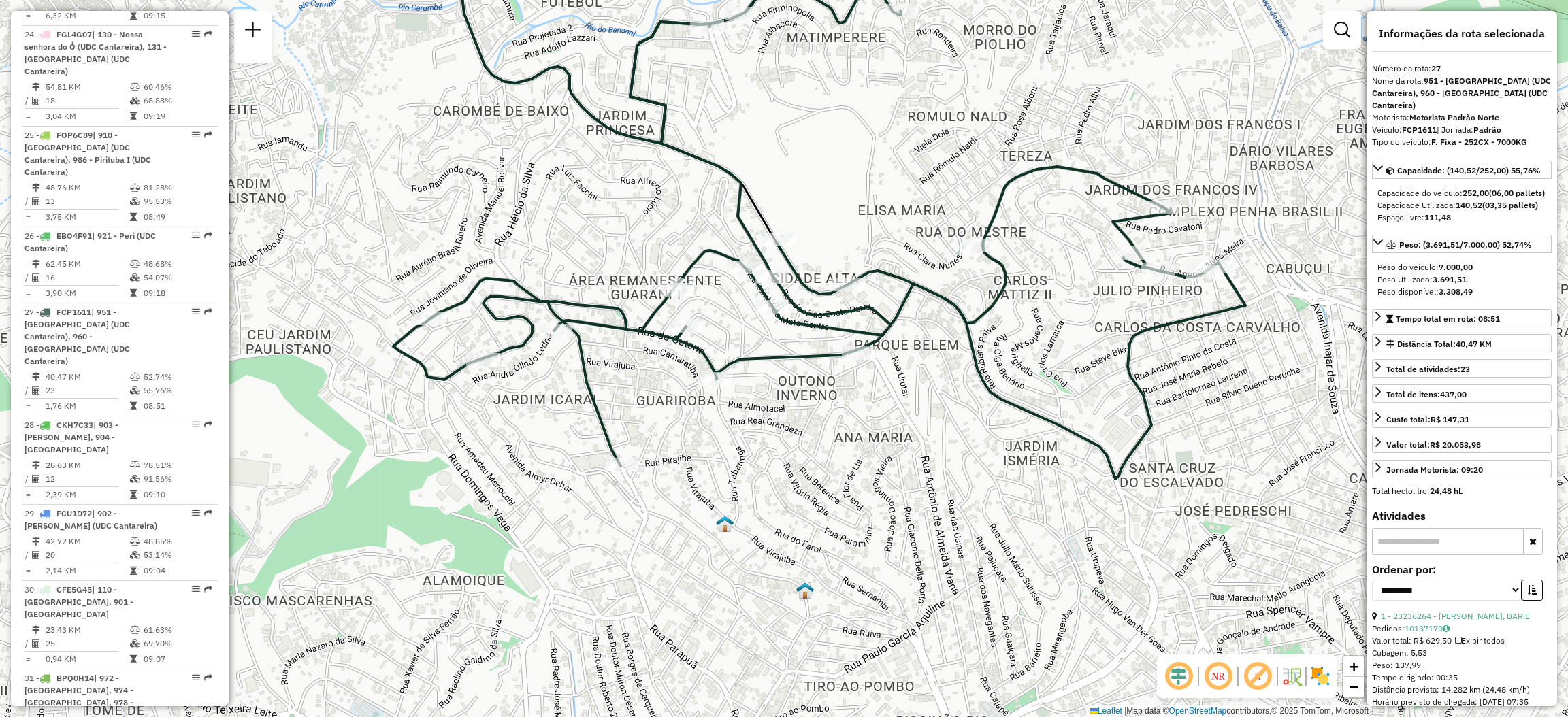
drag, startPoint x: 795, startPoint y: 404, endPoint x: 855, endPoint y: 452, distance: 76.8
click at [855, 452] on div "Janela de atendimento Grade de atendimento Capacidade Transportadoras Veículos …" at bounding box center [784, 358] width 1568 height 717
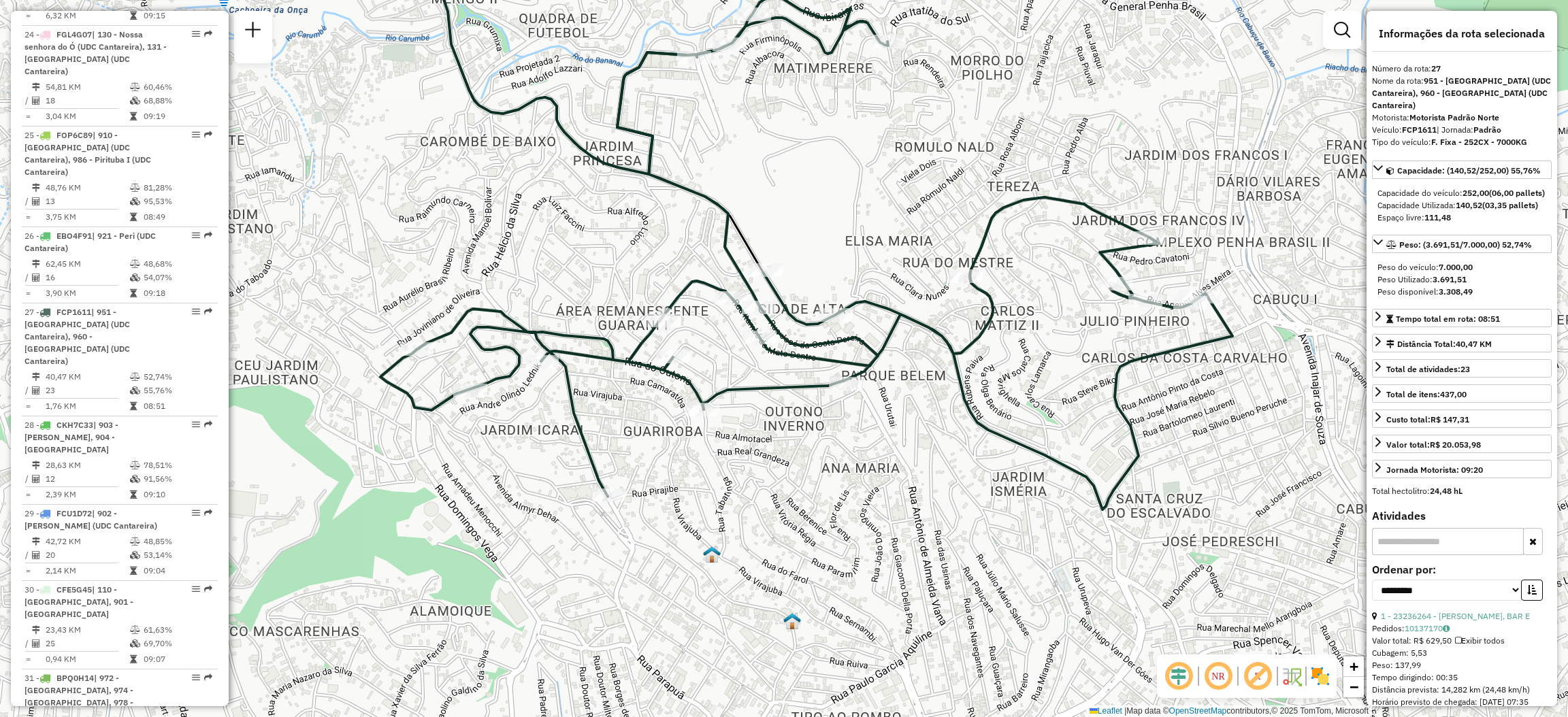
drag, startPoint x: 891, startPoint y: 411, endPoint x: 879, endPoint y: 423, distance: 17.0
click at [875, 440] on div "Janela de atendimento Grade de atendimento Capacidade Transportadoras Veículos …" at bounding box center [784, 358] width 1568 height 717
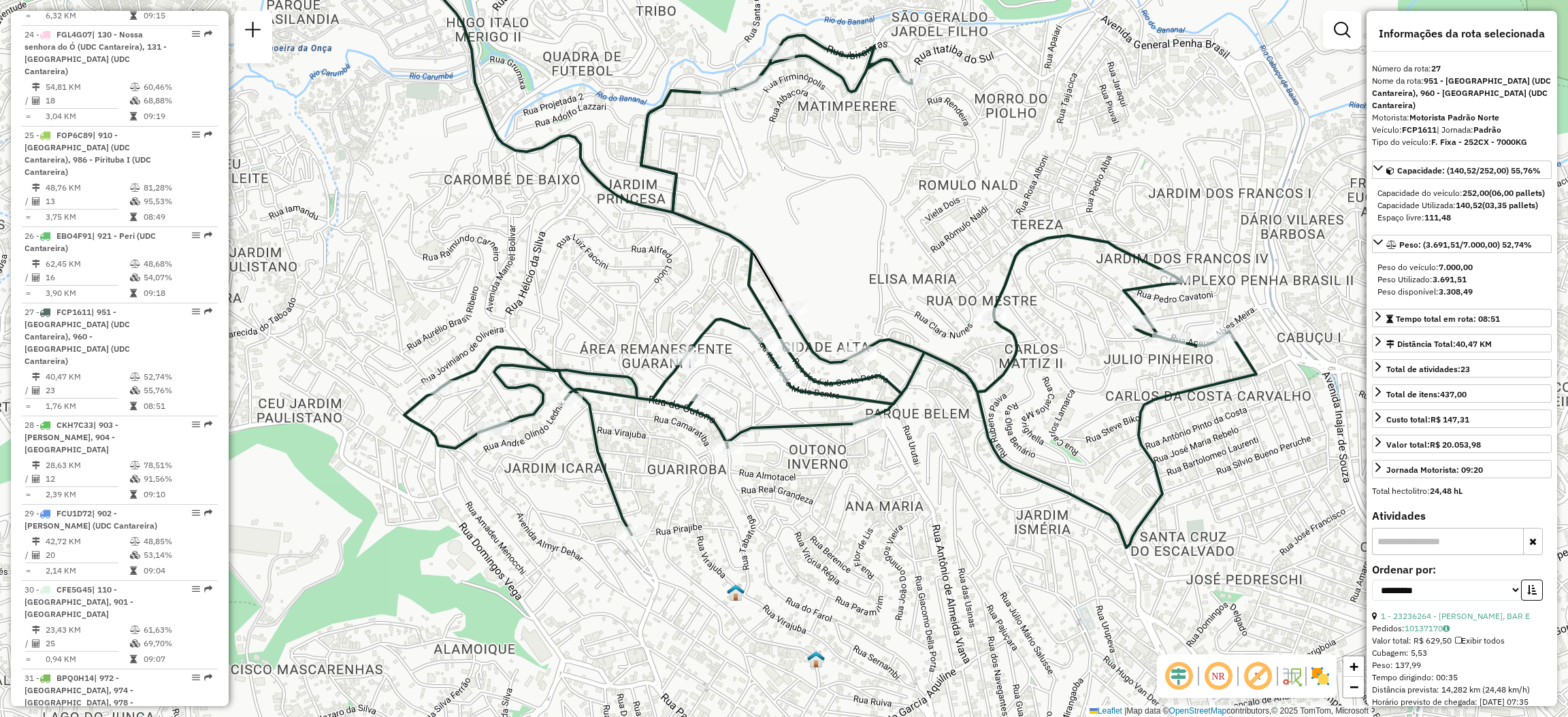
drag, startPoint x: 905, startPoint y: 363, endPoint x: 933, endPoint y: 388, distance: 37.5
click at [933, 389] on div "Janela de atendimento Grade de atendimento Capacidade Transportadoras Veículos …" at bounding box center [784, 358] width 1568 height 717
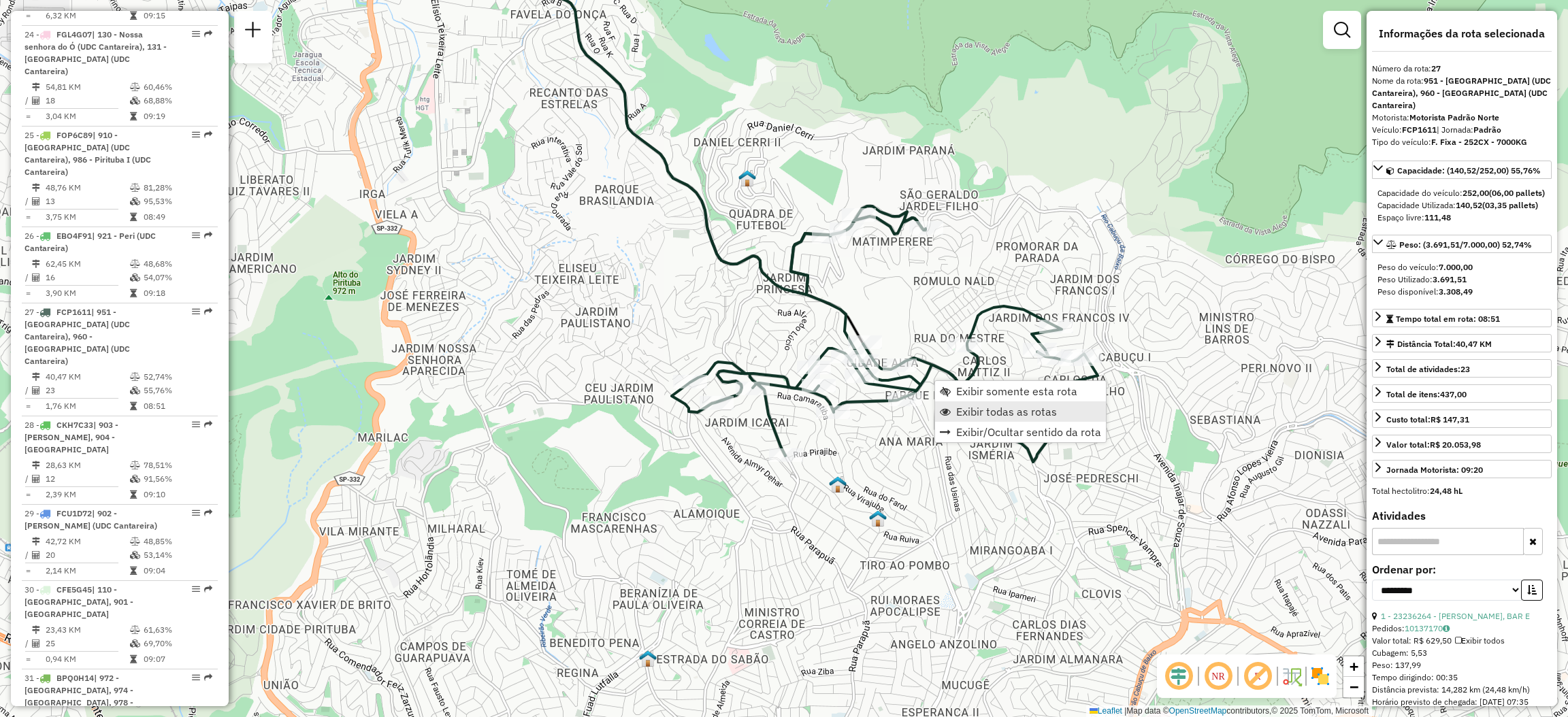
click at [965, 408] on span "Exibir todas as rotas" at bounding box center [1007, 411] width 100 height 11
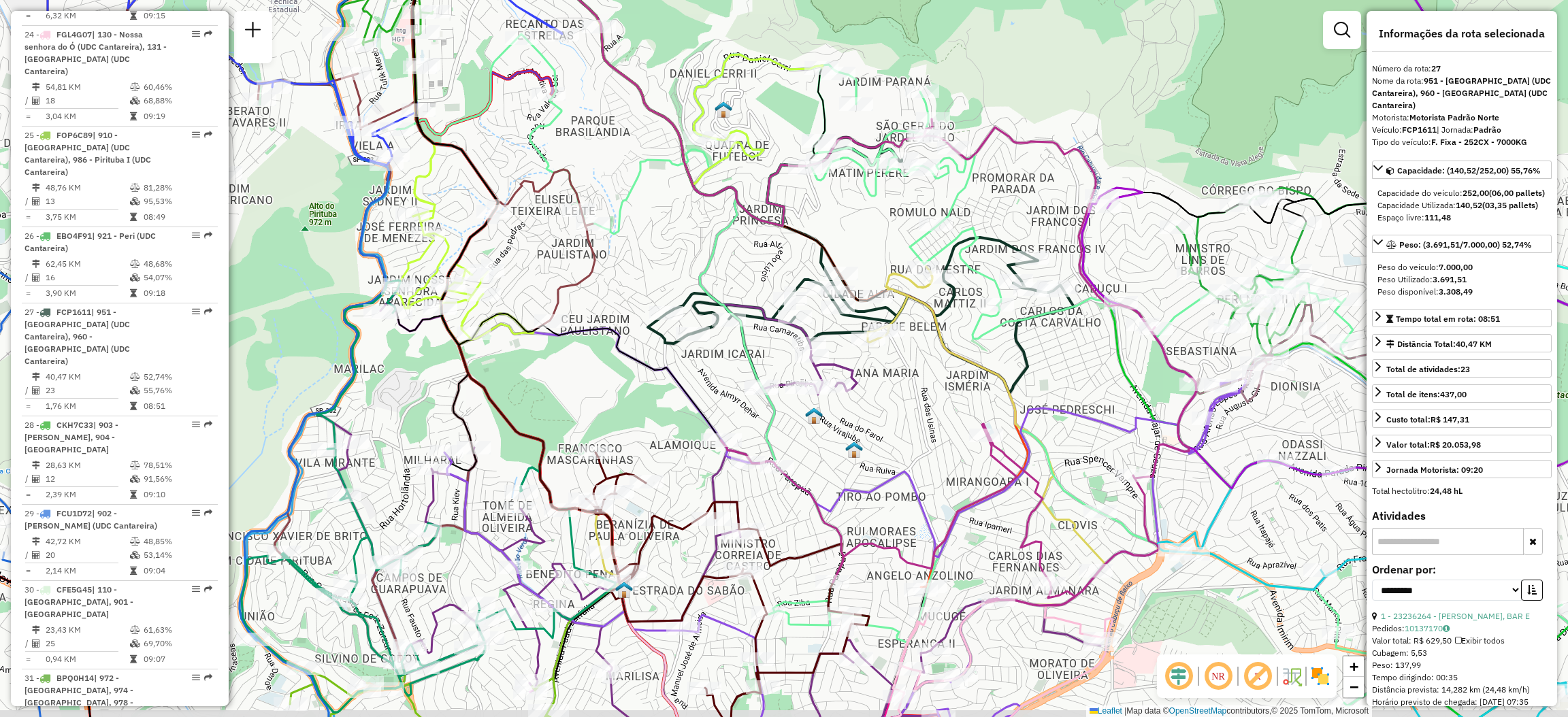
drag, startPoint x: 930, startPoint y: 560, endPoint x: 879, endPoint y: 436, distance: 134.1
click at [879, 438] on div "Janela de atendimento Grade de atendimento Capacidade Transportadoras Veículos …" at bounding box center [784, 358] width 1568 height 717
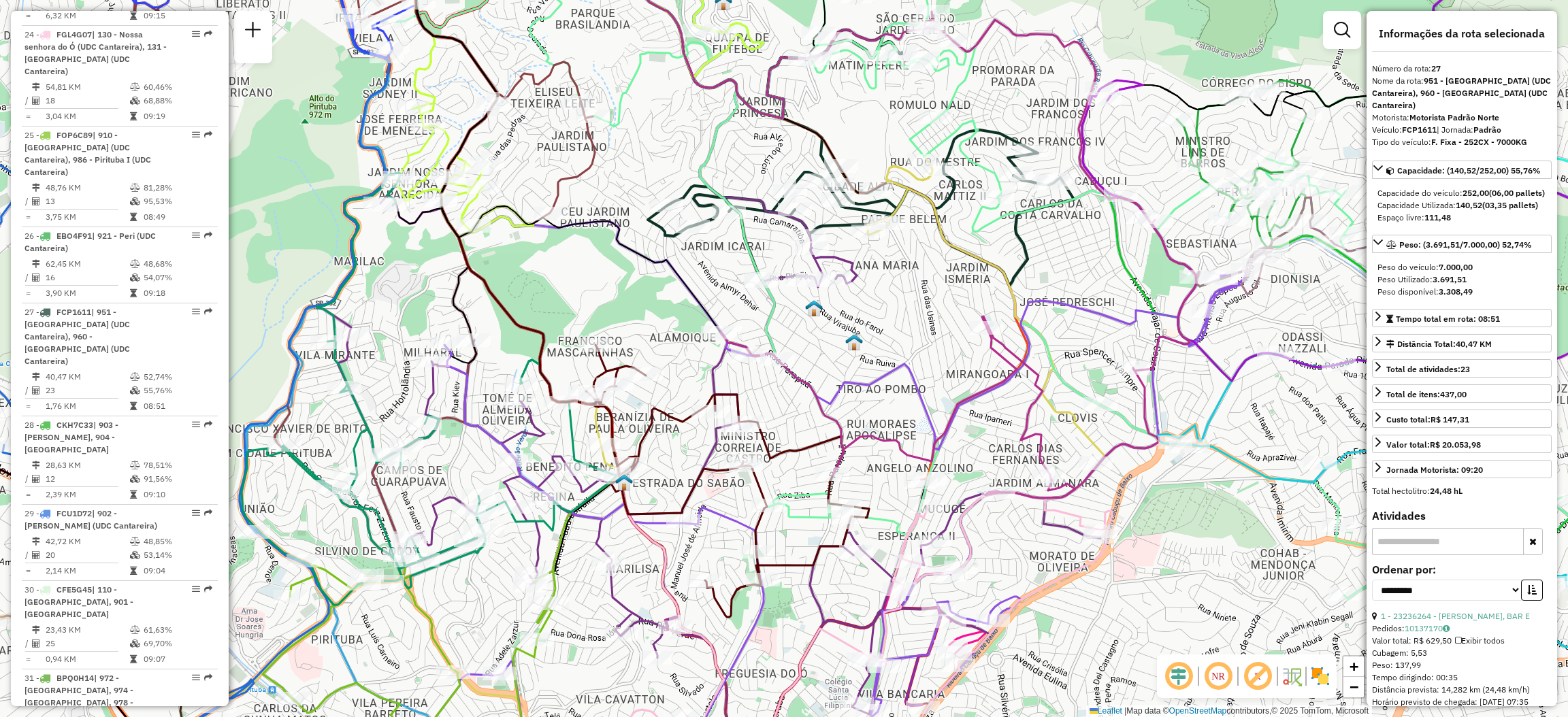
drag, startPoint x: 885, startPoint y: 453, endPoint x: 911, endPoint y: 400, distance: 59.0
click at [911, 400] on div "Janela de atendimento Grade de atendimento Capacidade Transportadoras Veículos …" at bounding box center [784, 358] width 1568 height 717
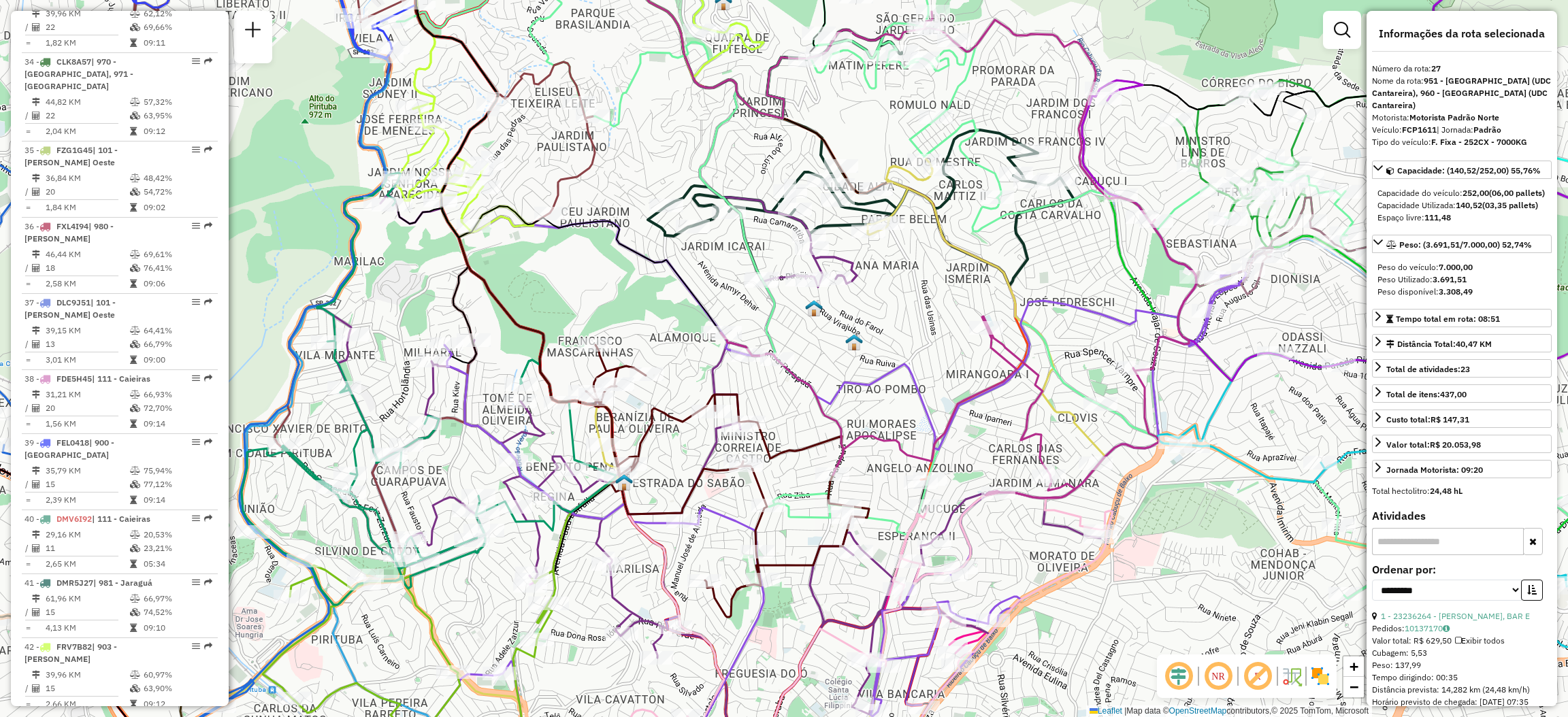
click at [207, 716] on em at bounding box center [208, 722] width 8 height 8
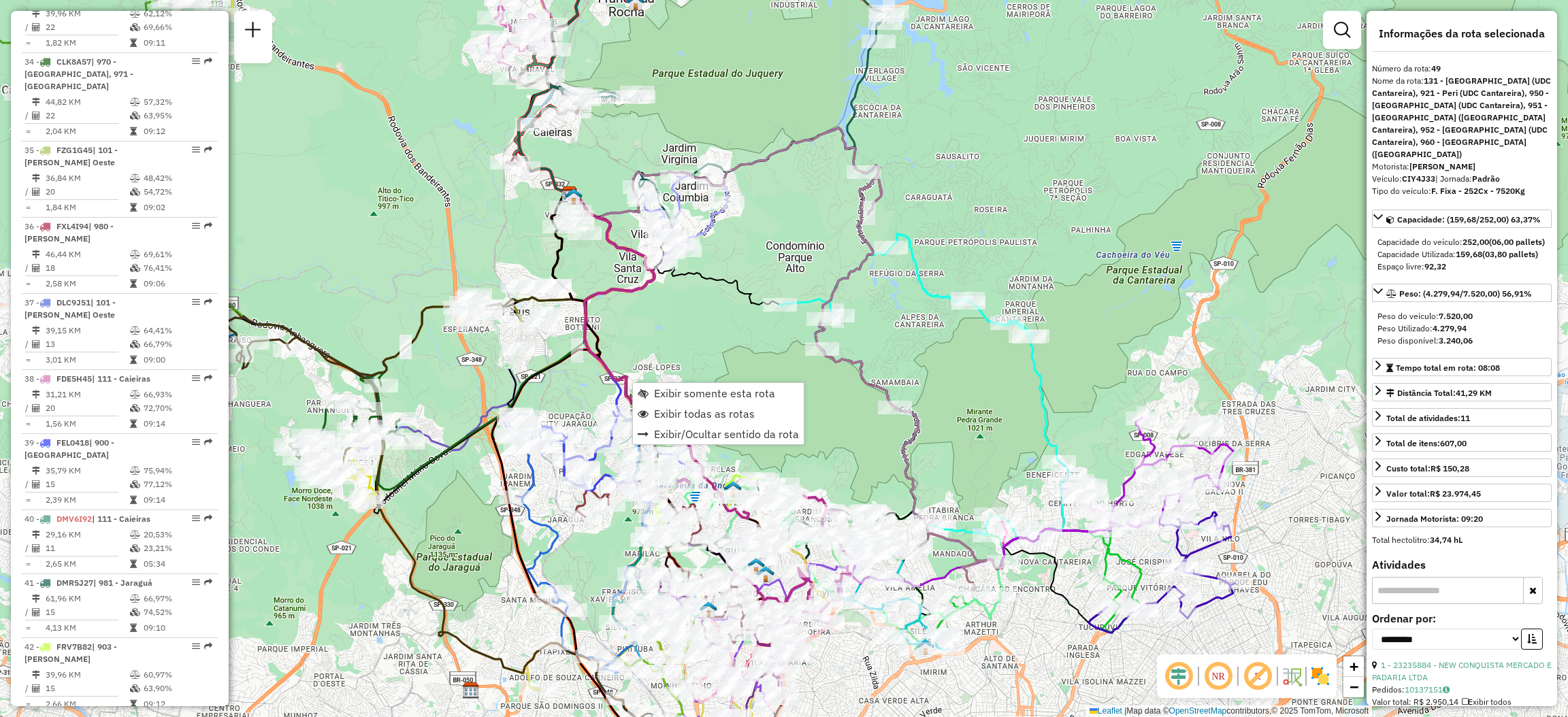
scroll to position [4139, 0]
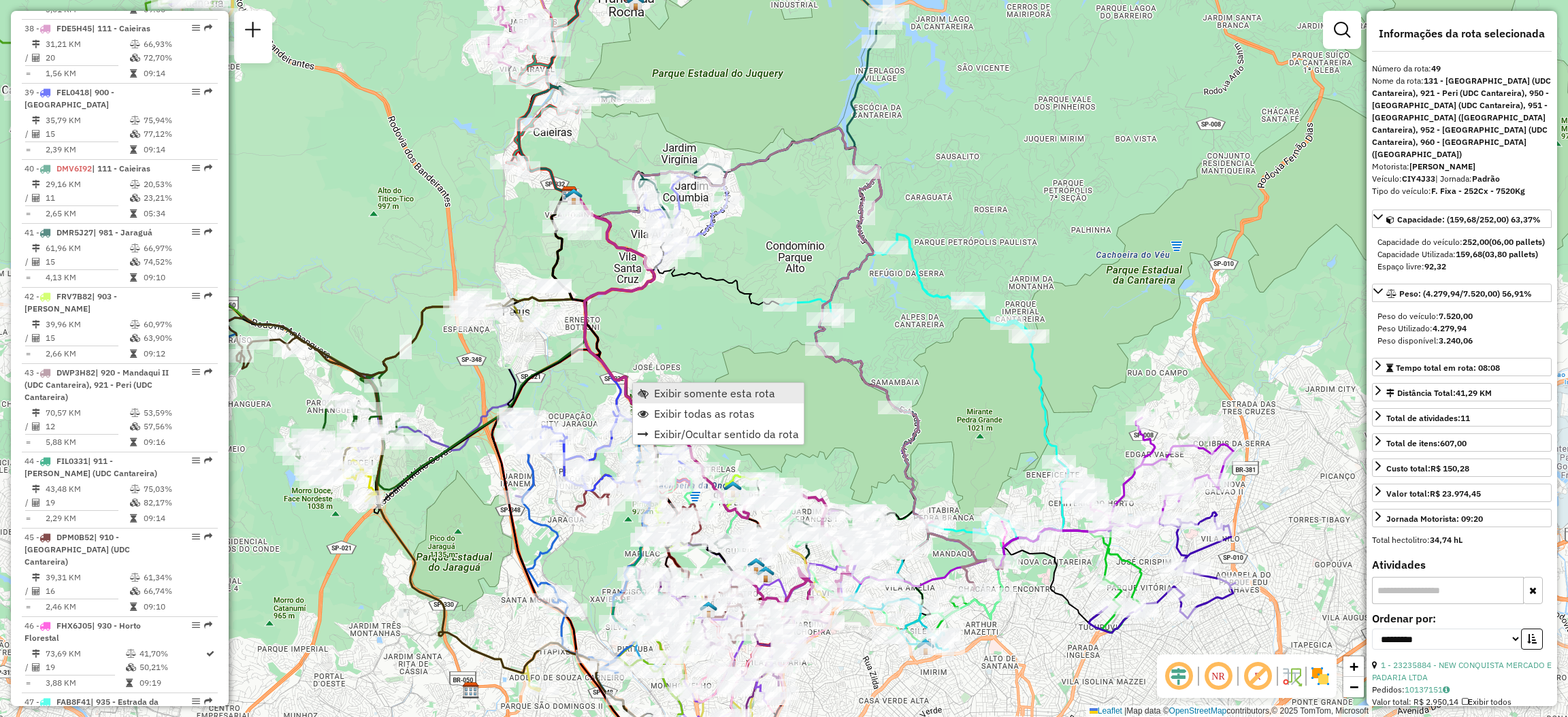
click at [639, 385] on link "Exibir somente esta rota" at bounding box center [718, 393] width 171 height 21
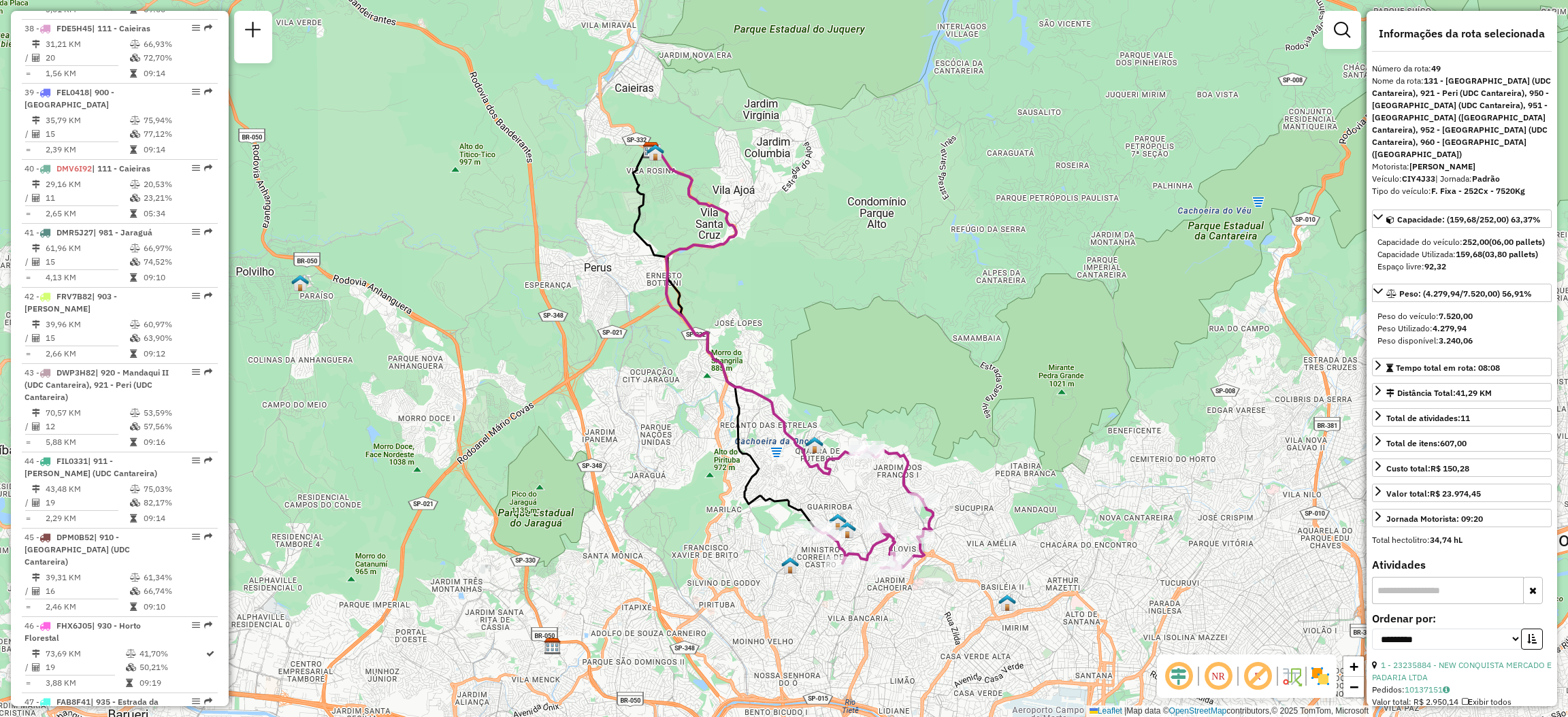
scroll to position [4131, 0]
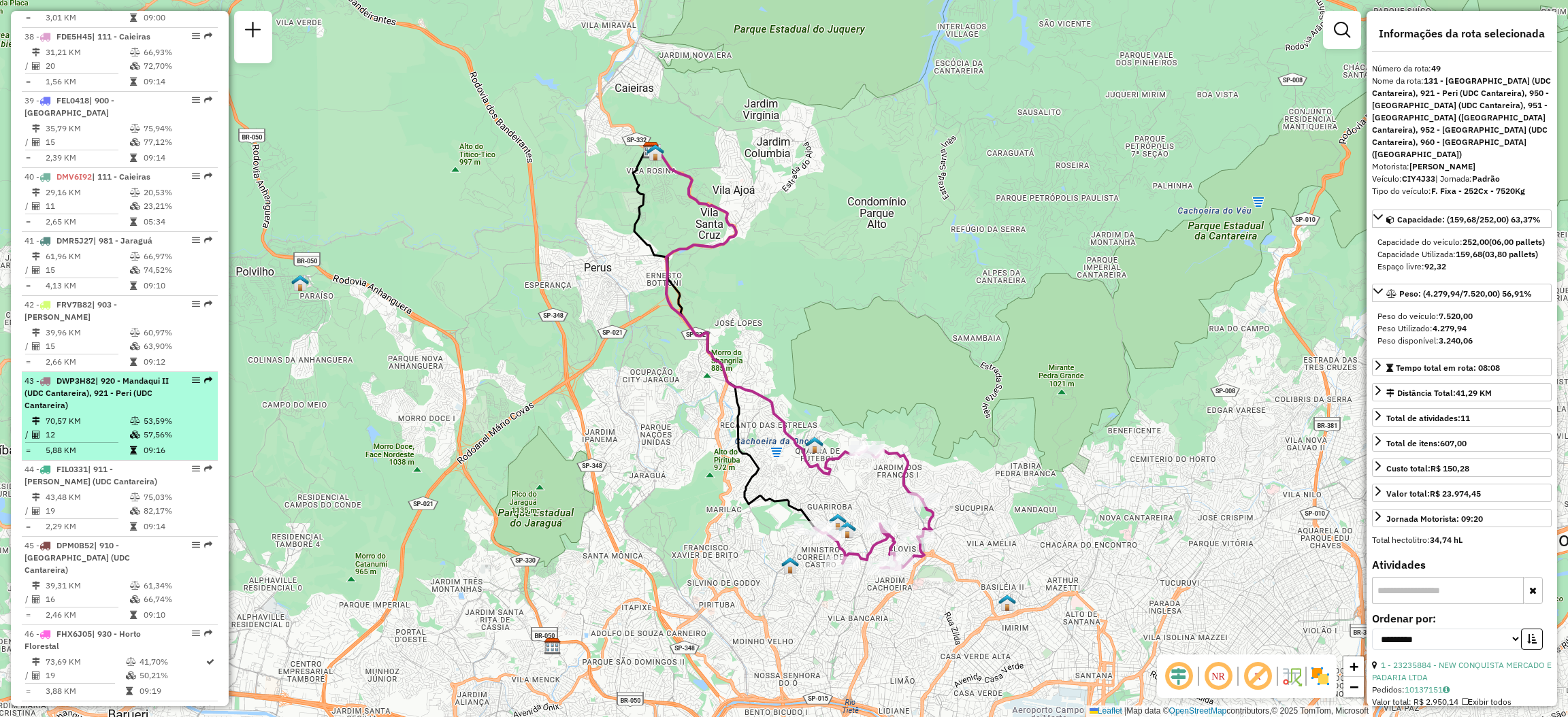
click at [206, 376] on em at bounding box center [208, 380] width 8 height 8
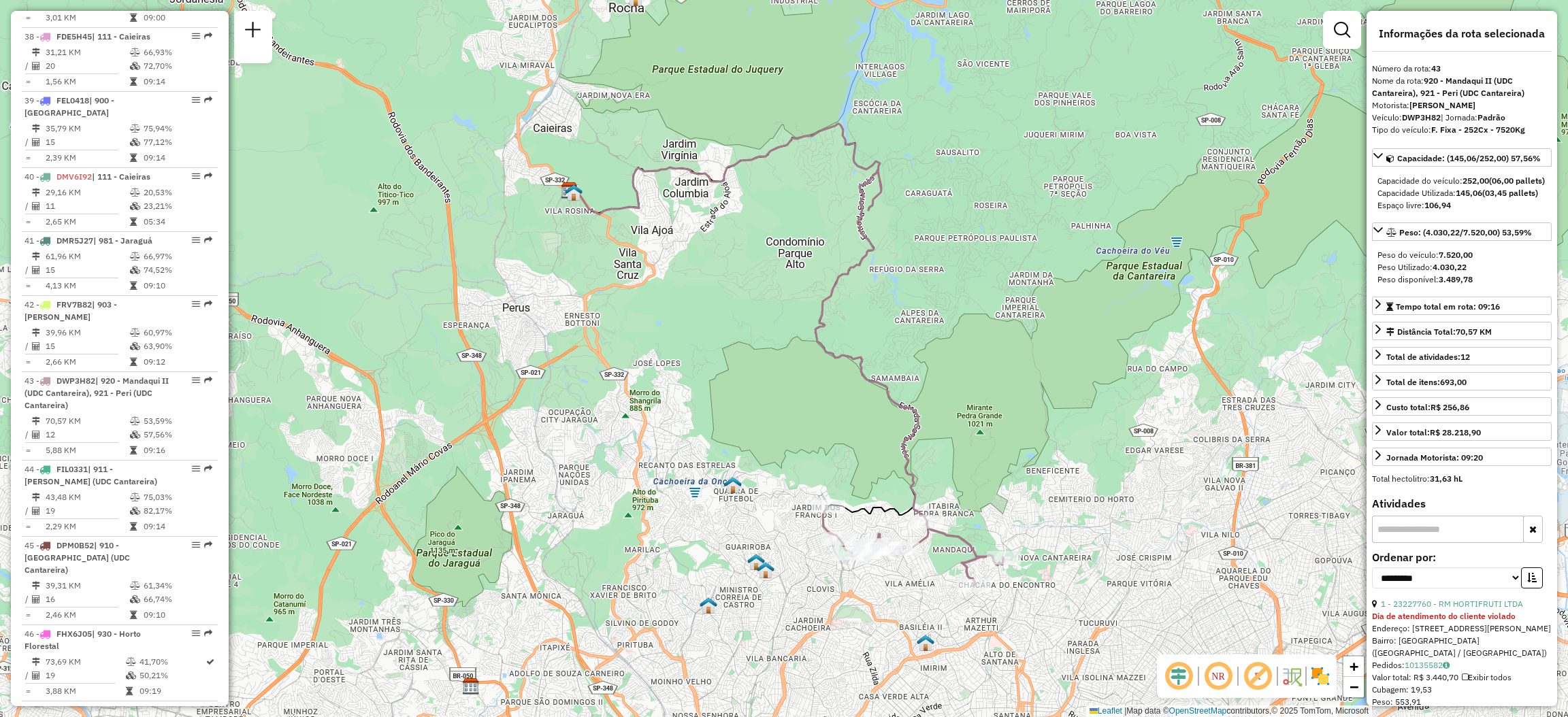
drag, startPoint x: 963, startPoint y: 599, endPoint x: 905, endPoint y: 496, distance: 118.2
click at [905, 500] on div "Rota 43 - Placa DWP3H82 23213906 - [PERSON_NAME] DO N Janela de atendimento Gra…" at bounding box center [784, 358] width 1568 height 717
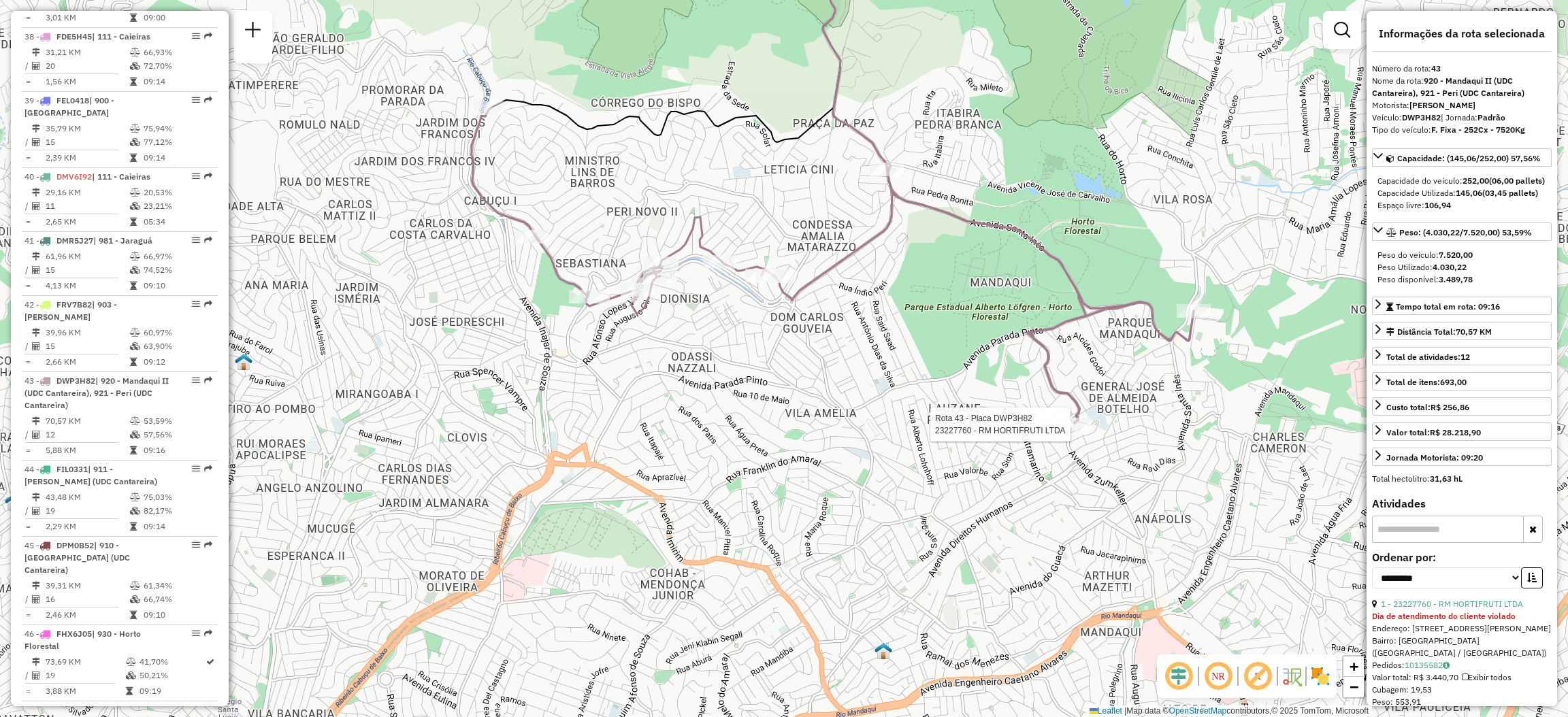
drag, startPoint x: 772, startPoint y: 503, endPoint x: 915, endPoint y: 501, distance: 143.0
click at [915, 501] on div "Rota 43 - Placa DWP3H82 23227760 - RM HORTIFRUTI LTDA Janela de atendimento Gra…" at bounding box center [784, 358] width 1568 height 717
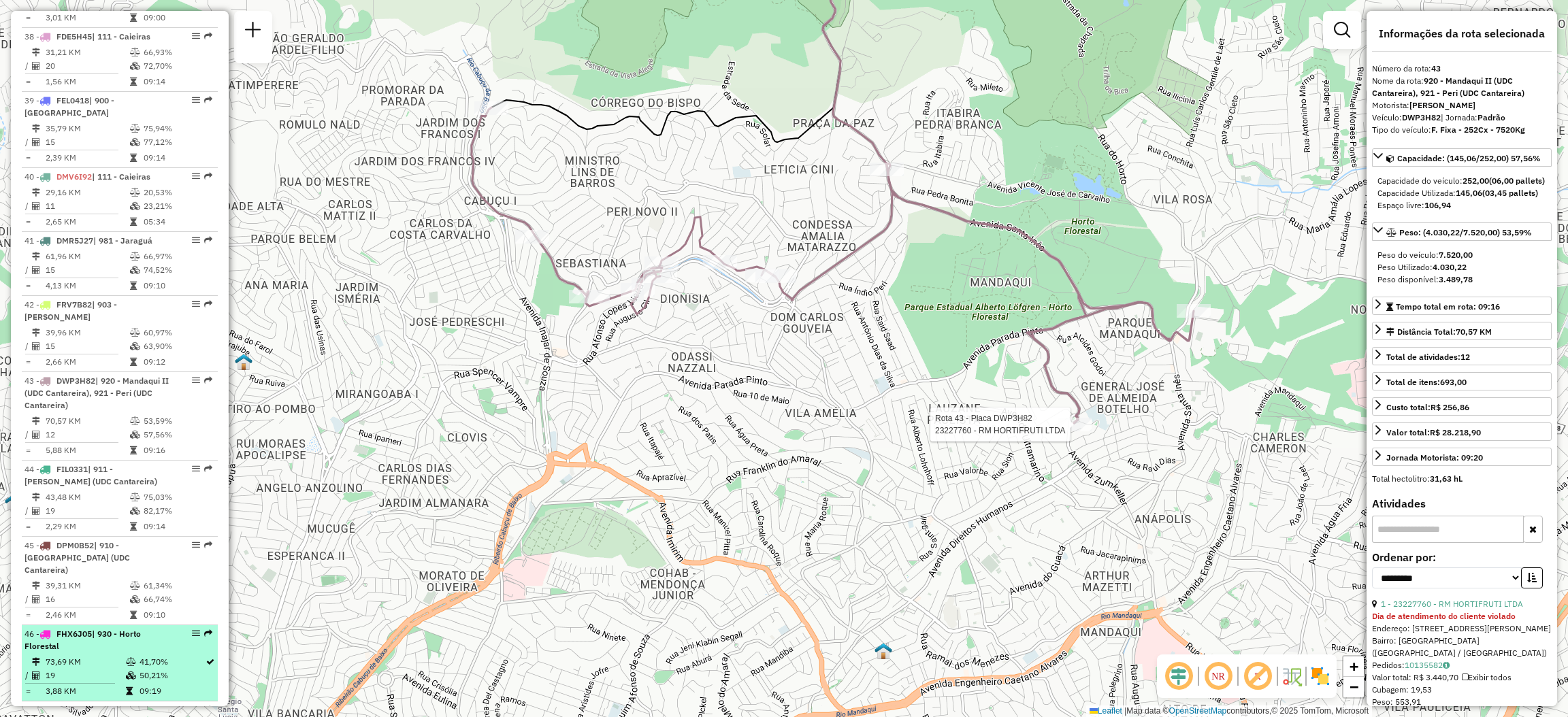
scroll to position [4028, 0]
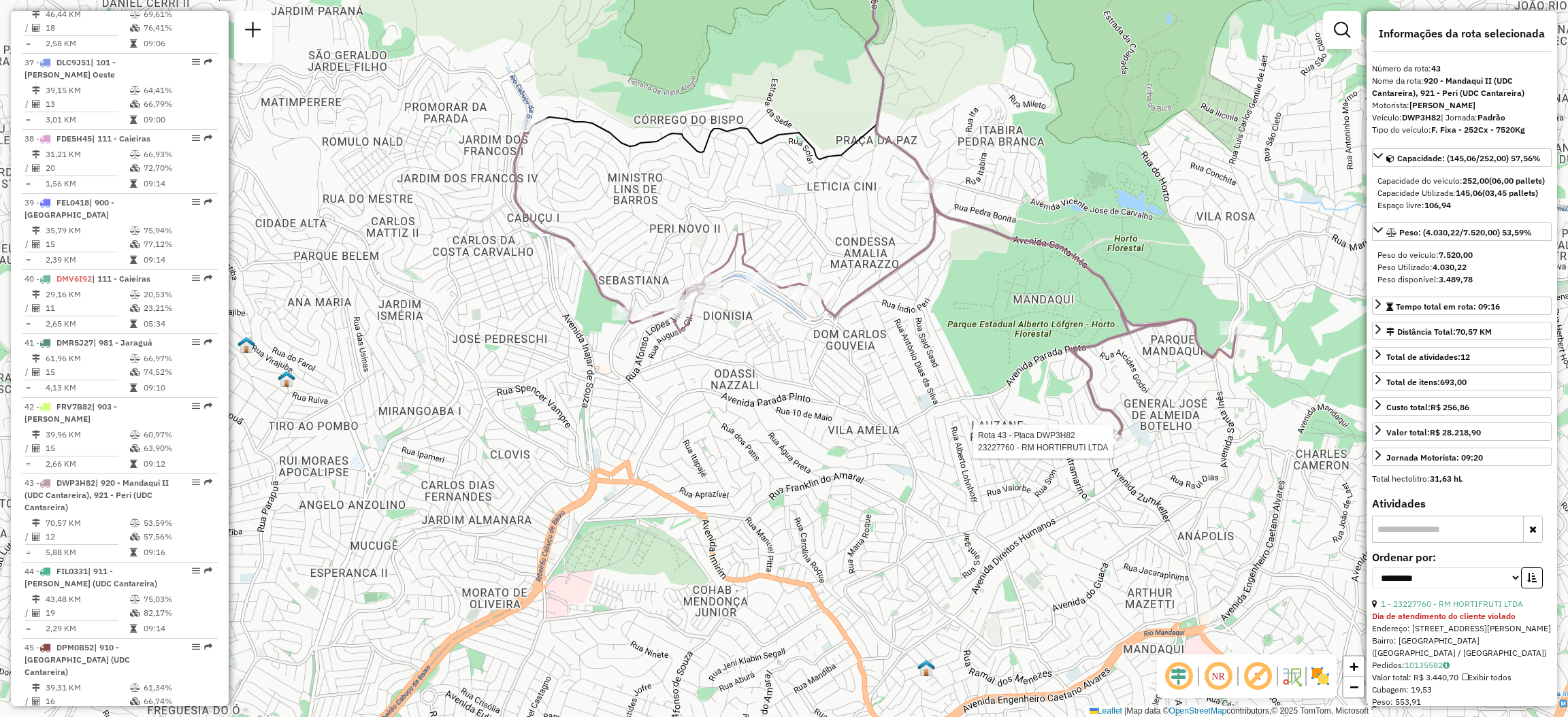
drag, startPoint x: 656, startPoint y: 518, endPoint x: 681, endPoint y: 542, distance: 34.7
click at [706, 542] on div "Rota 43 - Placa DWP3H82 23227760 - RM HORTIFRUTI LTDA Janela de atendimento Gra…" at bounding box center [784, 358] width 1568 height 717
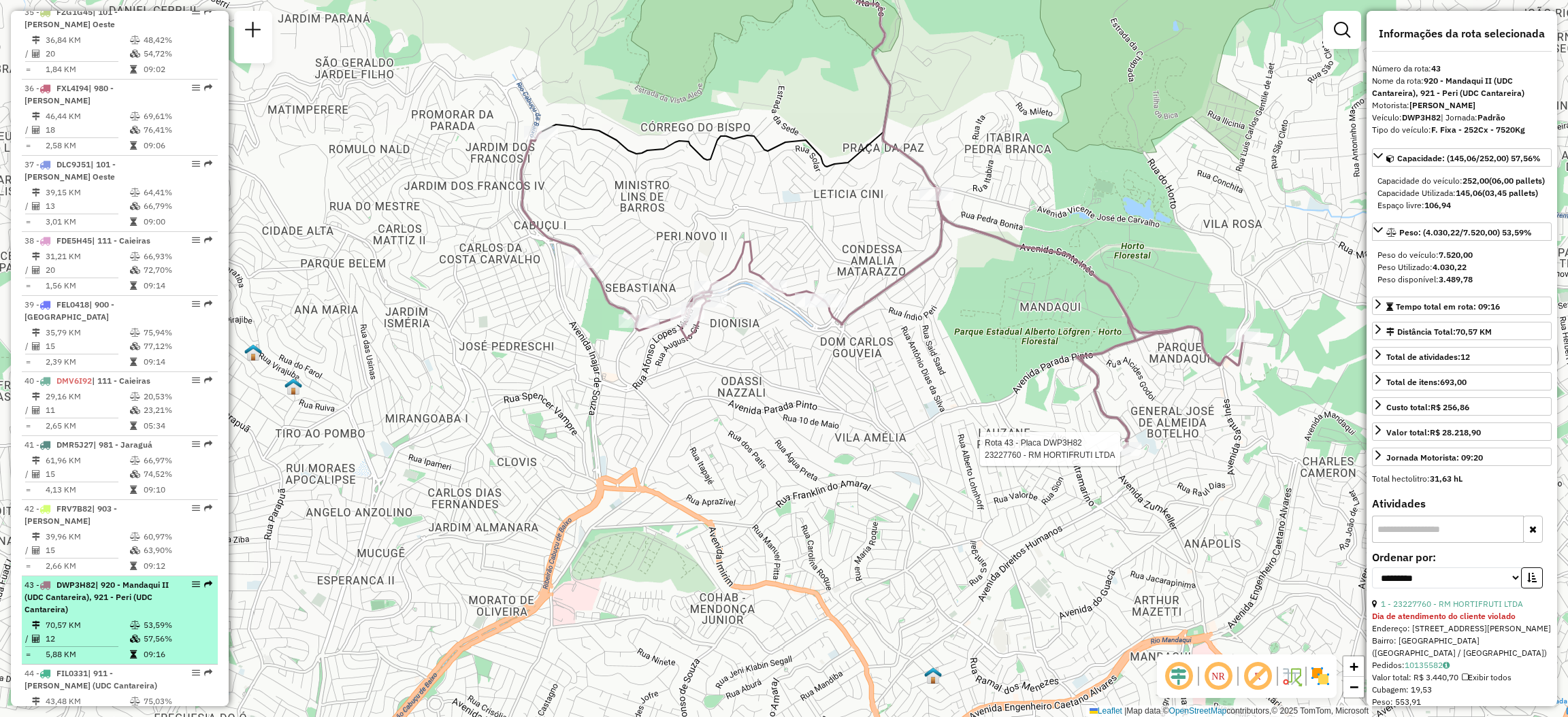
scroll to position [3723, 0]
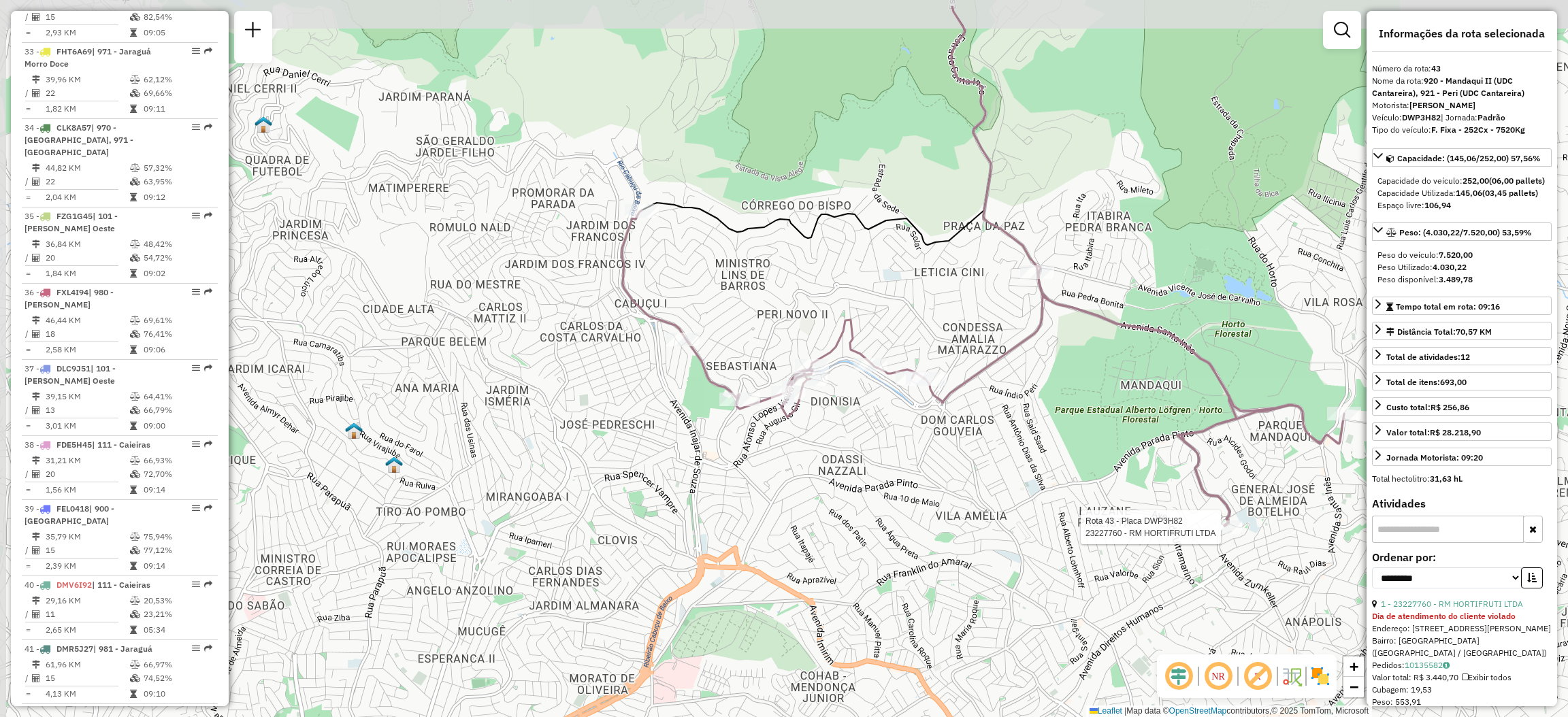
drag, startPoint x: 926, startPoint y: 416, endPoint x: 1024, endPoint y: 488, distance: 121.6
click at [1024, 488] on div "Rota 43 - Placa DWP3H82 23227760 - RM HORTIFRUTI LTDA Janela de atendimento Gra…" at bounding box center [784, 358] width 1568 height 717
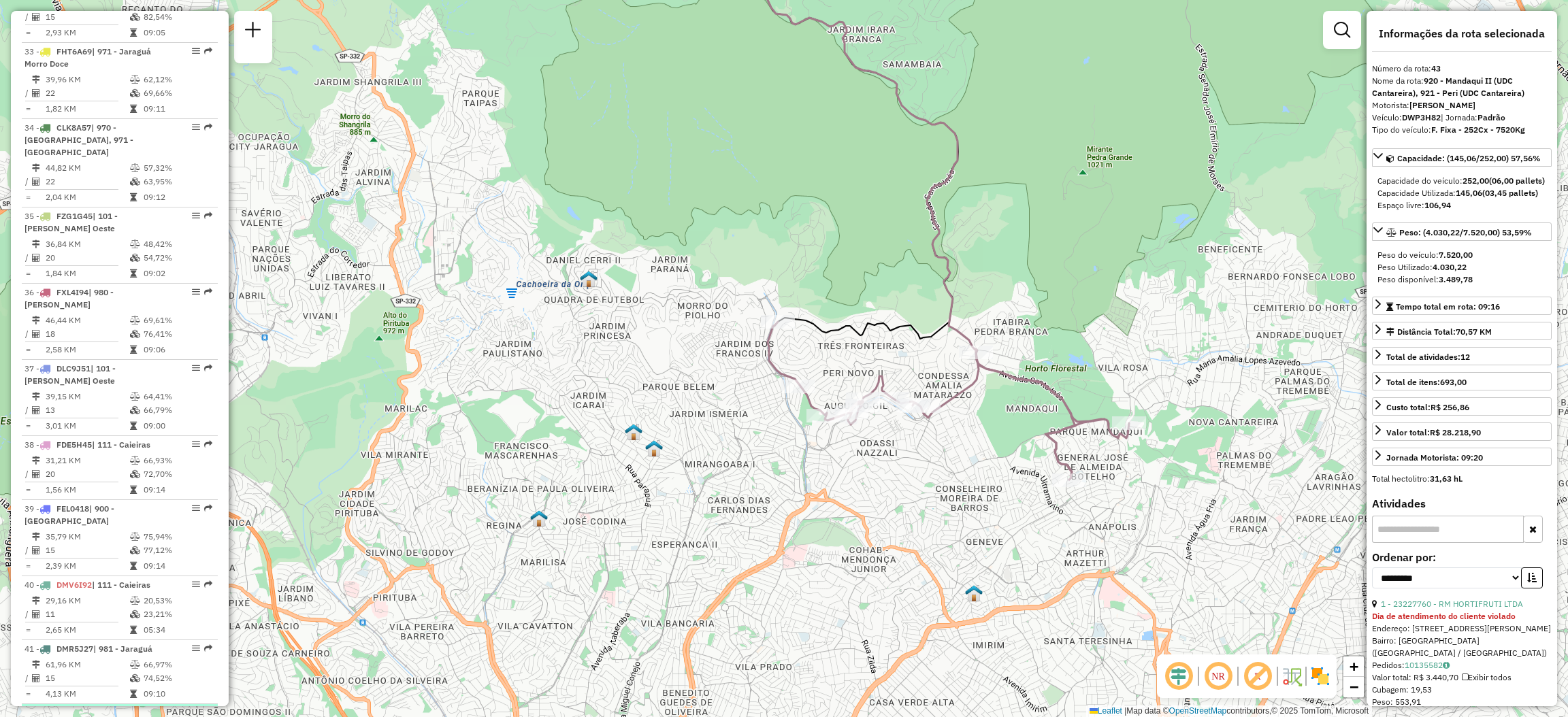
click at [205, 708] on em at bounding box center [208, 712] width 8 height 8
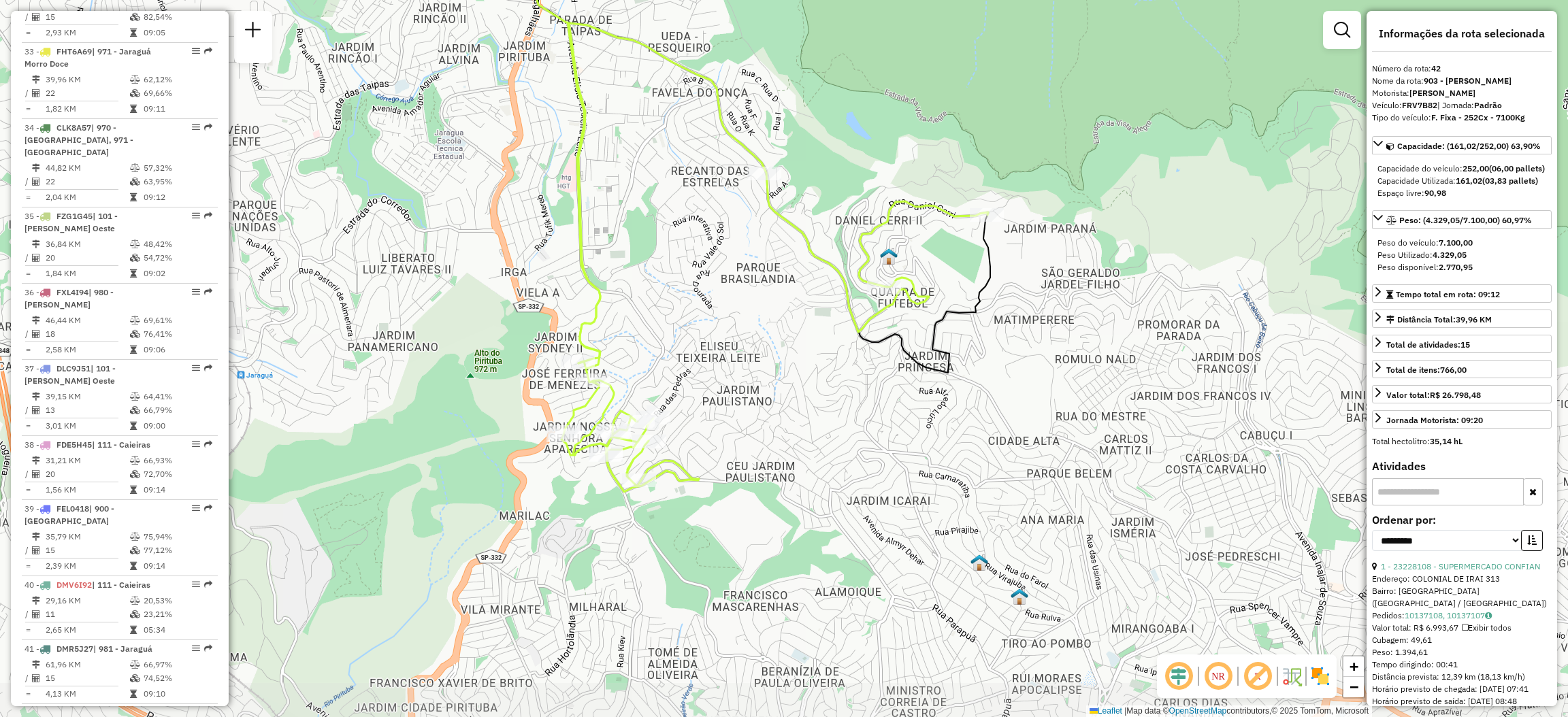
drag, startPoint x: 900, startPoint y: 501, endPoint x: 924, endPoint y: 410, distance: 94.1
click at [924, 410] on div "Janela de atendimento Grade de atendimento Capacidade Transportadoras Veículos …" at bounding box center [784, 358] width 1568 height 717
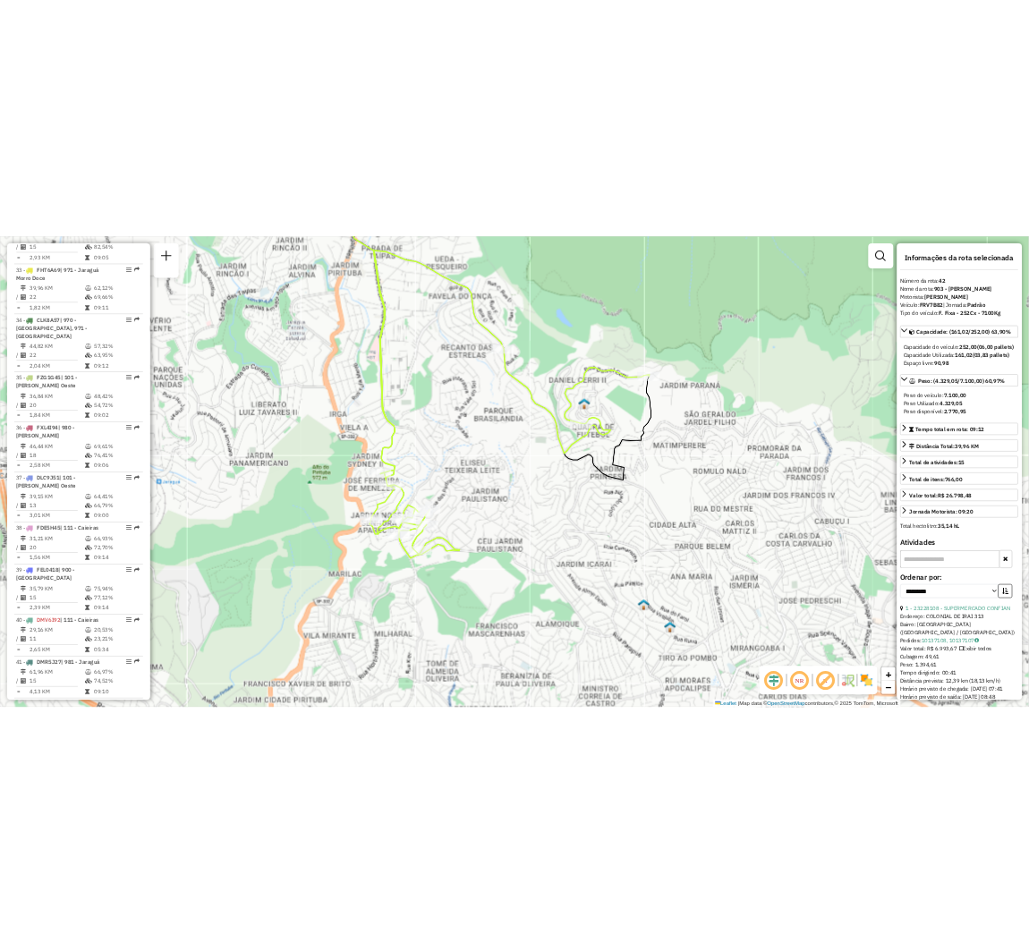
scroll to position [5030, 0]
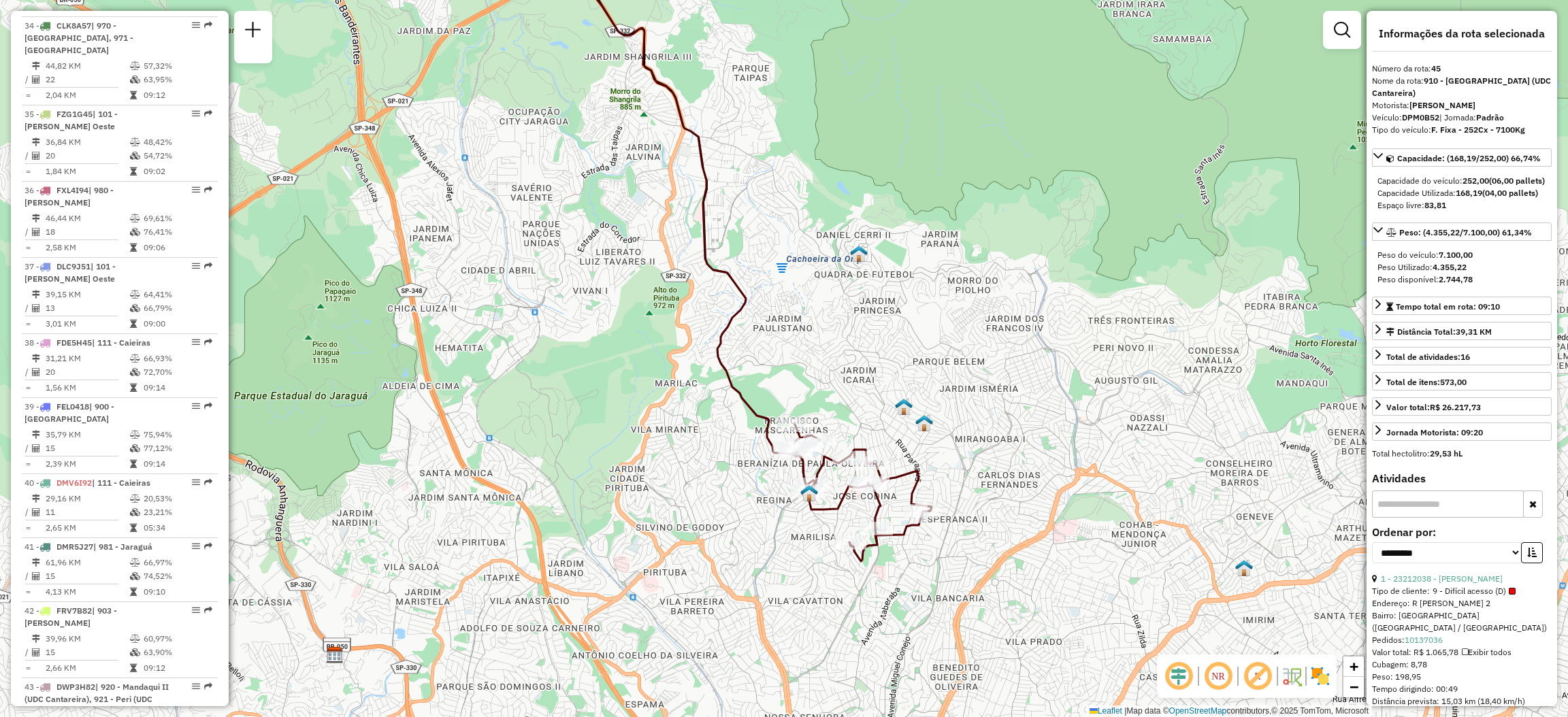
drag, startPoint x: 852, startPoint y: 566, endPoint x: 886, endPoint y: 581, distance: 37.2
click at [886, 581] on div "Janela de atendimento Grade de atendimento Capacidade Transportadoras Veículos …" at bounding box center [784, 358] width 1568 height 717
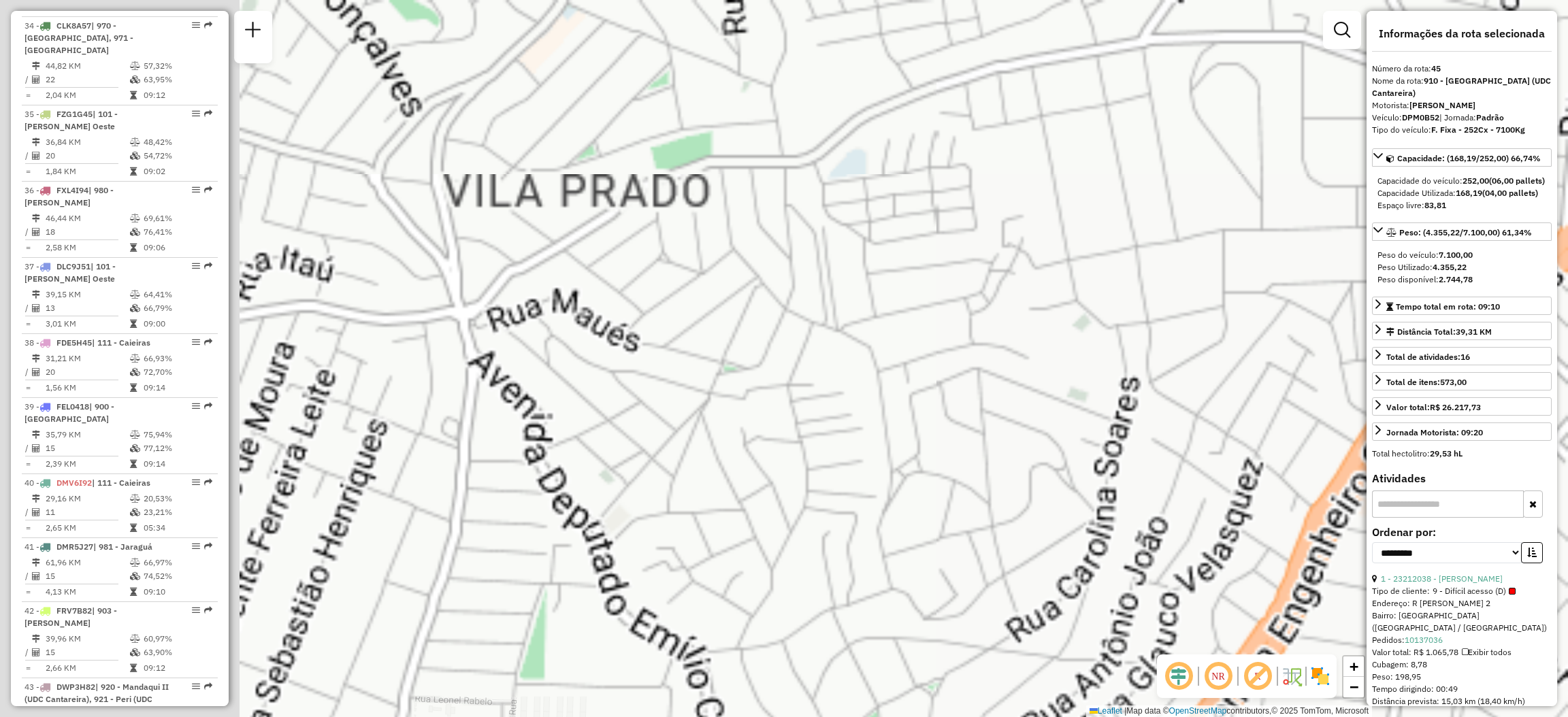
drag, startPoint x: 746, startPoint y: 432, endPoint x: 1382, endPoint y: 593, distance: 656.1
click at [1396, 604] on hb-router-mapa "Informações da Sessão 1292238 - [DATE] Criação: [DATE] 20:45 Depósito: CDD Nort…" at bounding box center [784, 358] width 1568 height 717
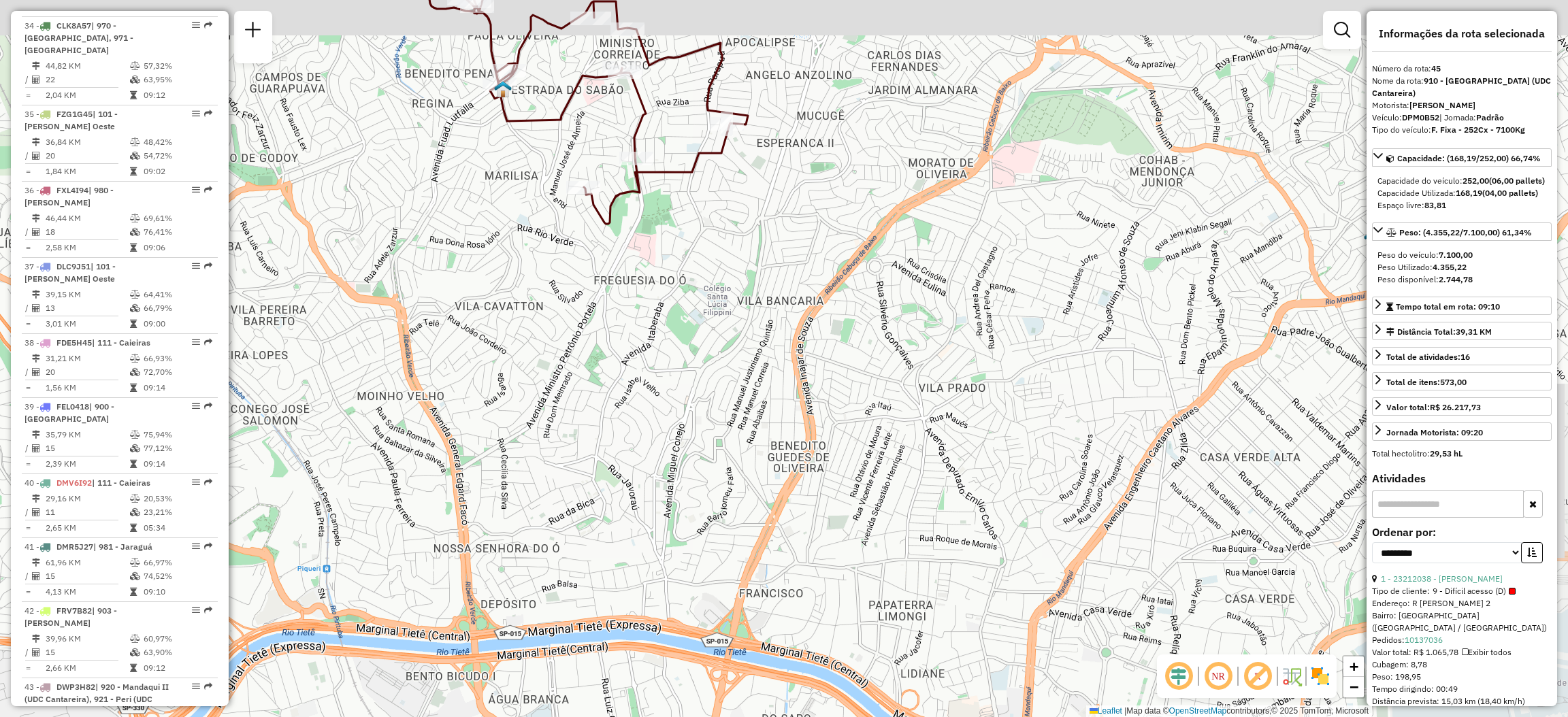
drag, startPoint x: 769, startPoint y: 227, endPoint x: 1013, endPoint y: 464, distance: 340.2
click at [1013, 464] on div "Janela de atendimento Grade de atendimento Capacidade Transportadoras Veículos …" at bounding box center [784, 358] width 1568 height 717
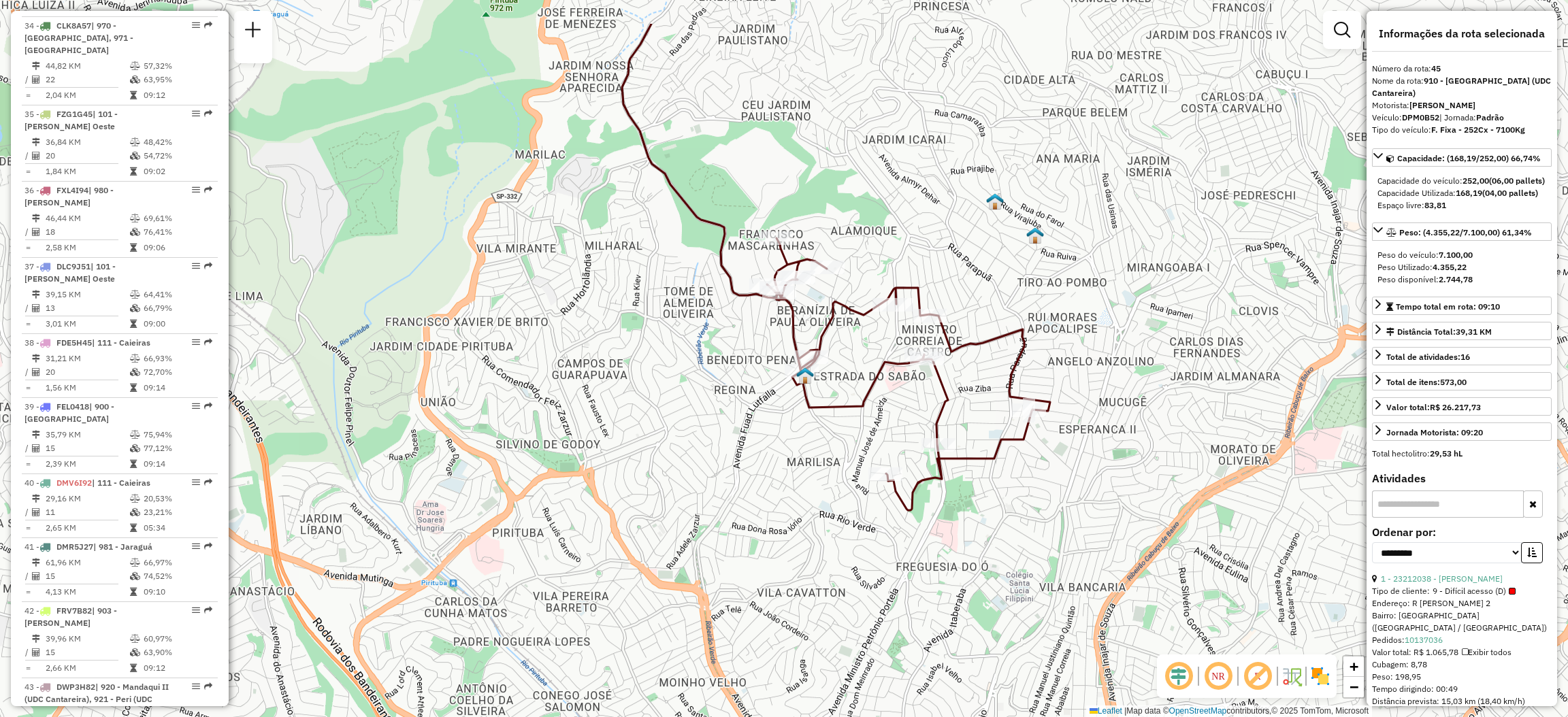
drag, startPoint x: 848, startPoint y: 241, endPoint x: 924, endPoint y: 341, distance: 125.6
click at [924, 341] on div "Janela de atendimento Grade de atendimento Capacidade Transportadoras Veículos …" at bounding box center [784, 358] width 1568 height 717
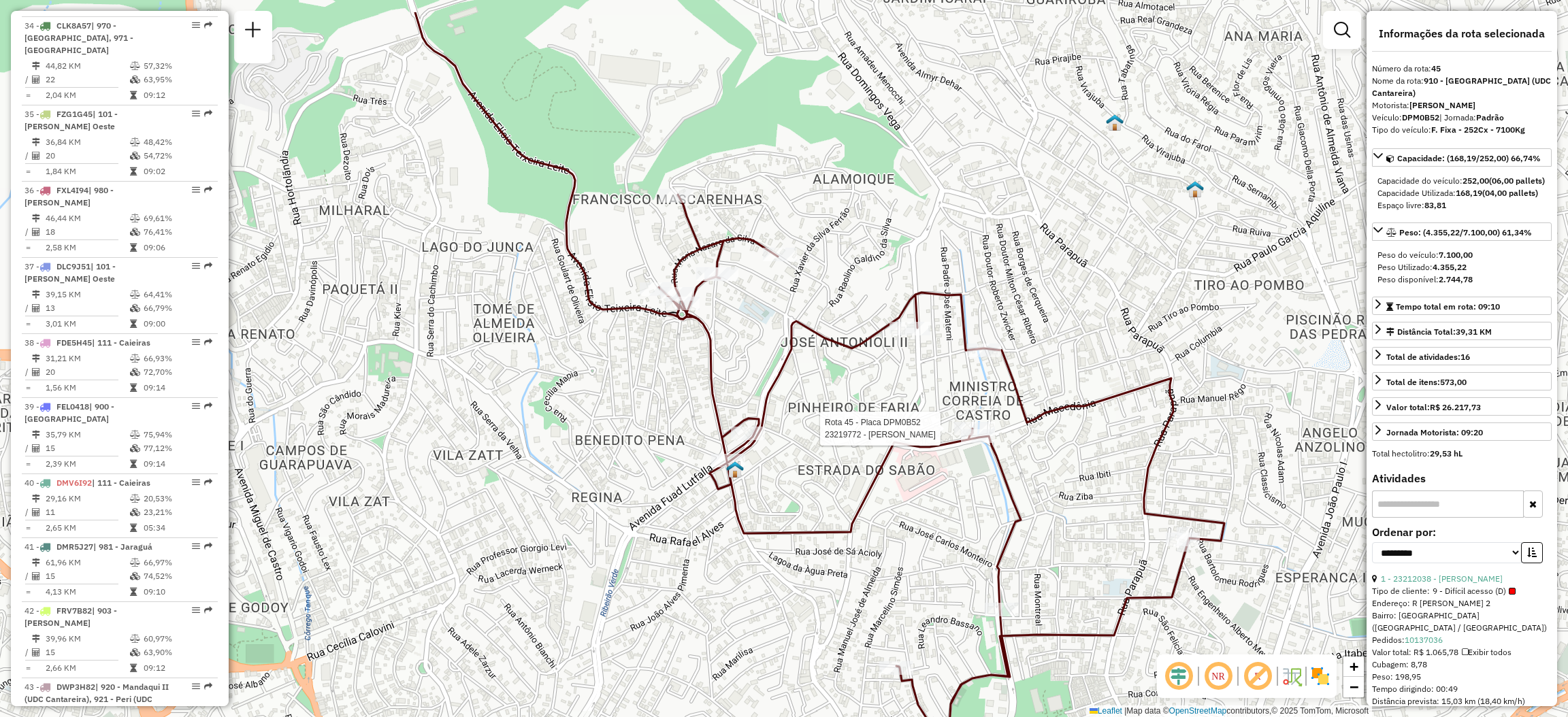
drag, startPoint x: 920, startPoint y: 398, endPoint x: 979, endPoint y: 481, distance: 101.8
click at [979, 481] on div "Rota 45 - Placa DPM0B52 23219772 - TAINA CAROLINE SANTO Janela de atendimento G…" at bounding box center [784, 358] width 1568 height 717
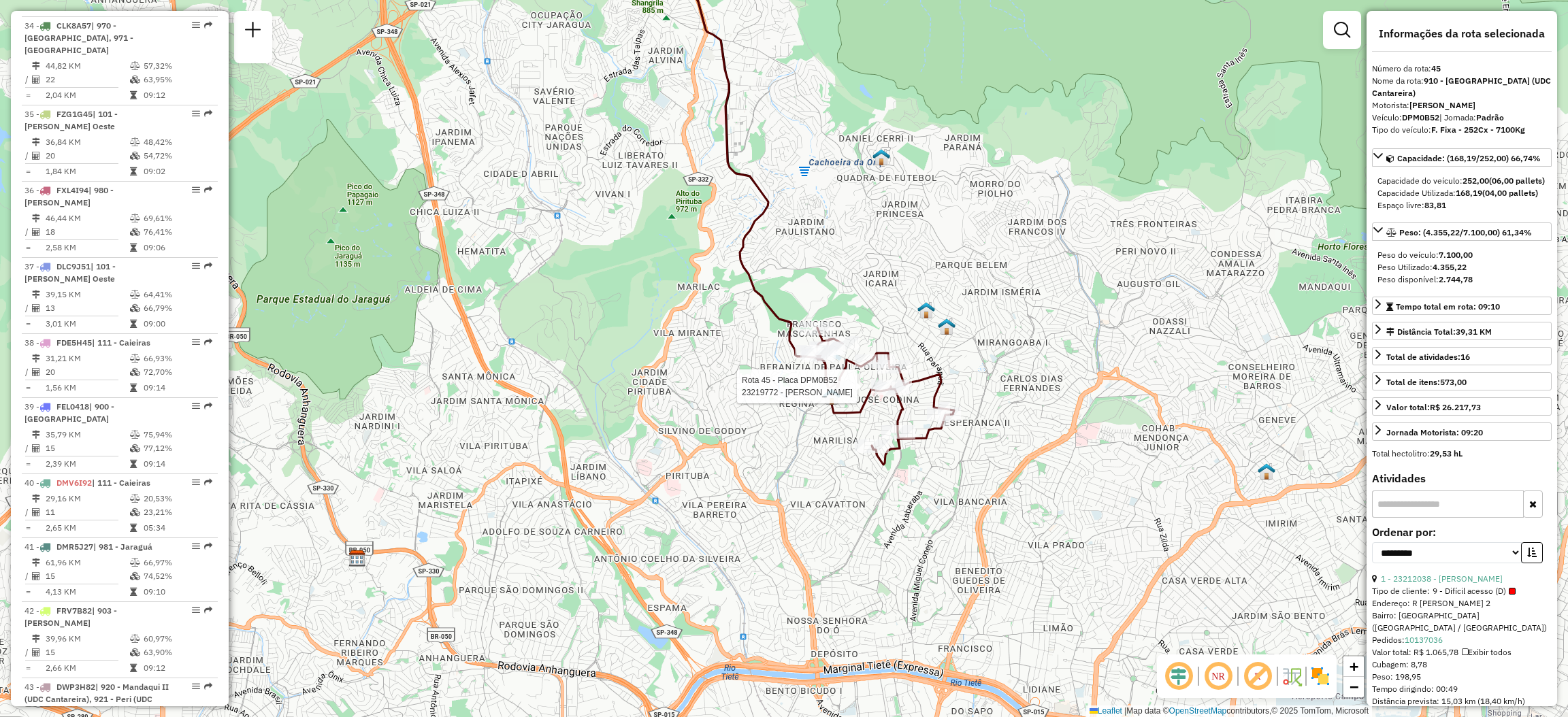
drag, startPoint x: 1044, startPoint y: 582, endPoint x: 946, endPoint y: 438, distance: 174.2
click at [950, 440] on div "Rota 45 - Placa DPM0B52 23219772 - TAINA CAROLINE SANTO Janela de atendimento G…" at bounding box center [784, 358] width 1568 height 717
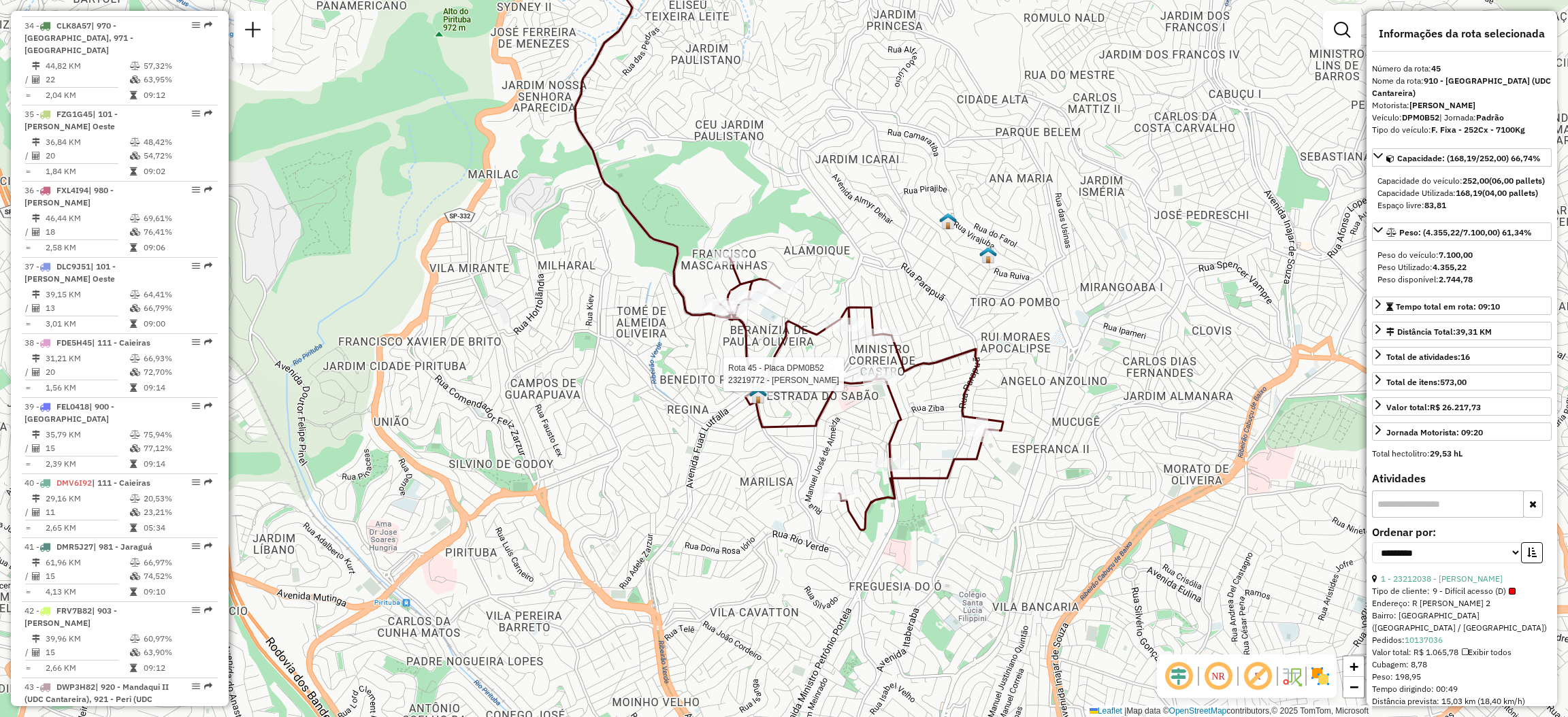
drag, startPoint x: 1007, startPoint y: 465, endPoint x: 1016, endPoint y: 486, distance: 22.8
click at [1016, 486] on div "Rota 45 - Placa DPM0B52 23219772 - TAINA CAROLINE SANTO Janela de atendimento G…" at bounding box center [784, 358] width 1568 height 717
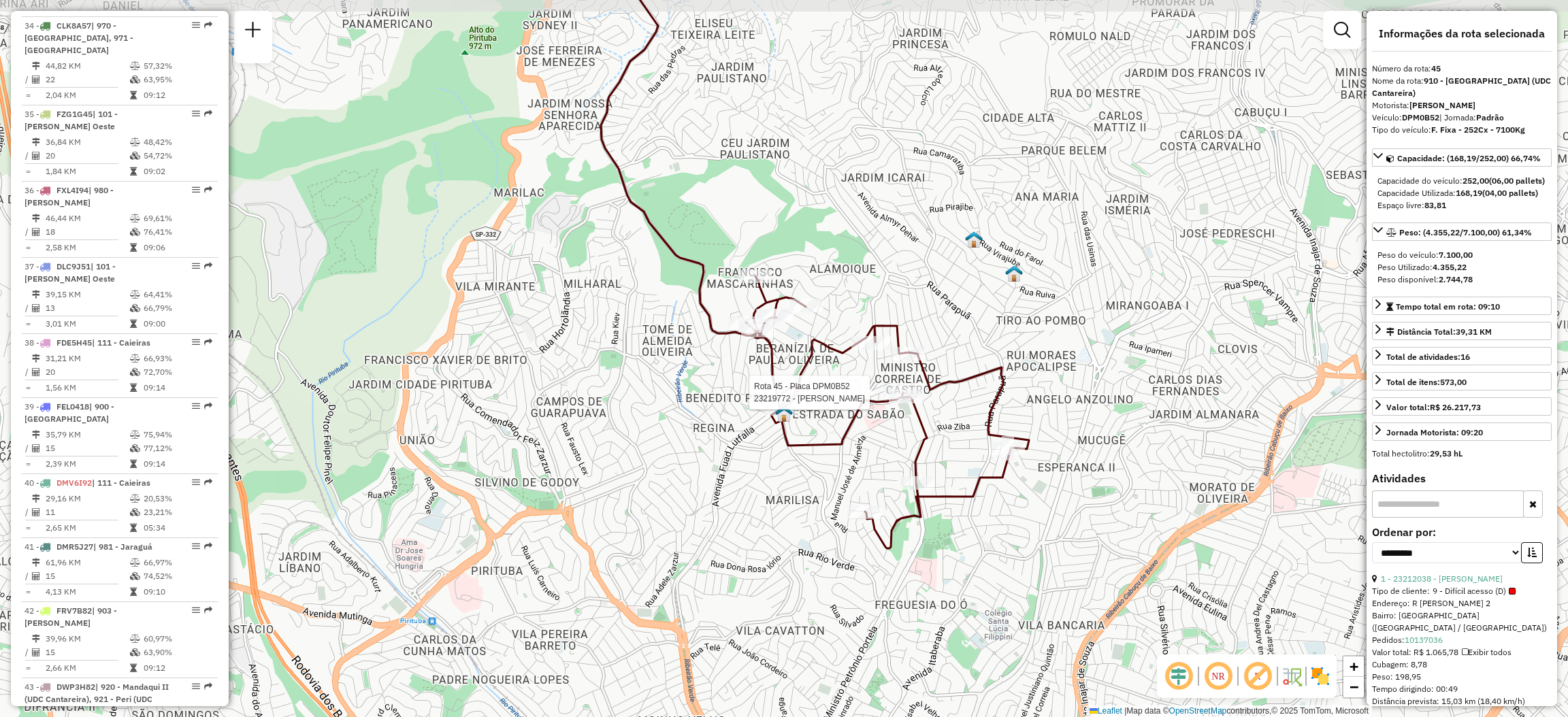
drag, startPoint x: 986, startPoint y: 550, endPoint x: 997, endPoint y: 552, distance: 11.2
click at [997, 552] on div "Rota 45 - Placa DPM0B52 23219772 - TAINA CAROLINE SANTO Janela de atendimento G…" at bounding box center [784, 358] width 1568 height 717
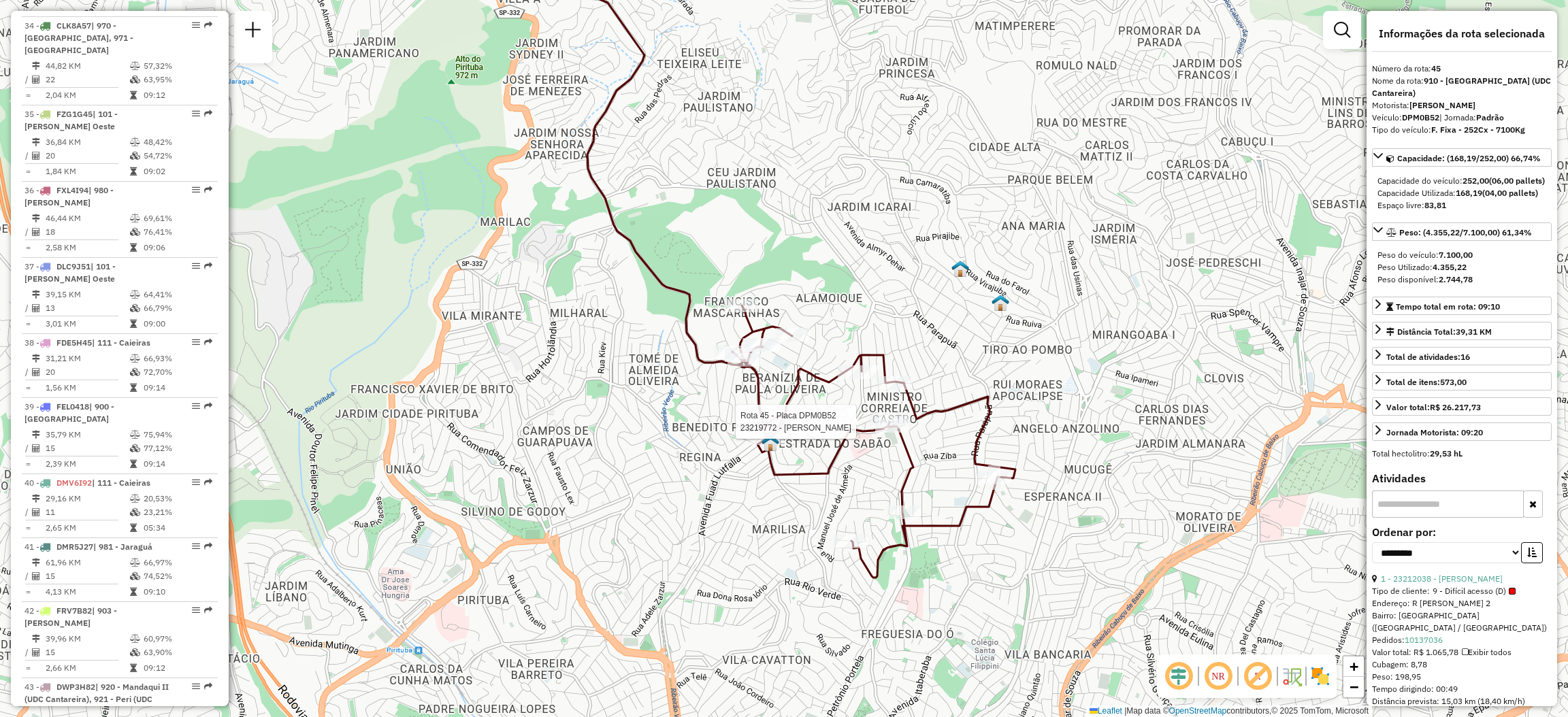
drag, startPoint x: 762, startPoint y: 395, endPoint x: 757, endPoint y: 424, distance: 29.4
click at [736, 423] on div "Rota 45 - Placa DPM0B52 23219772 - TAINA CAROLINE SANTO Janela de atendimento G…" at bounding box center [784, 358] width 1568 height 717
click at [876, 476] on div "Rota 45 - Placa DPM0B52 23219772 - TAINA CAROLINE SANTO Janela de atendimento G…" at bounding box center [784, 358] width 1568 height 717
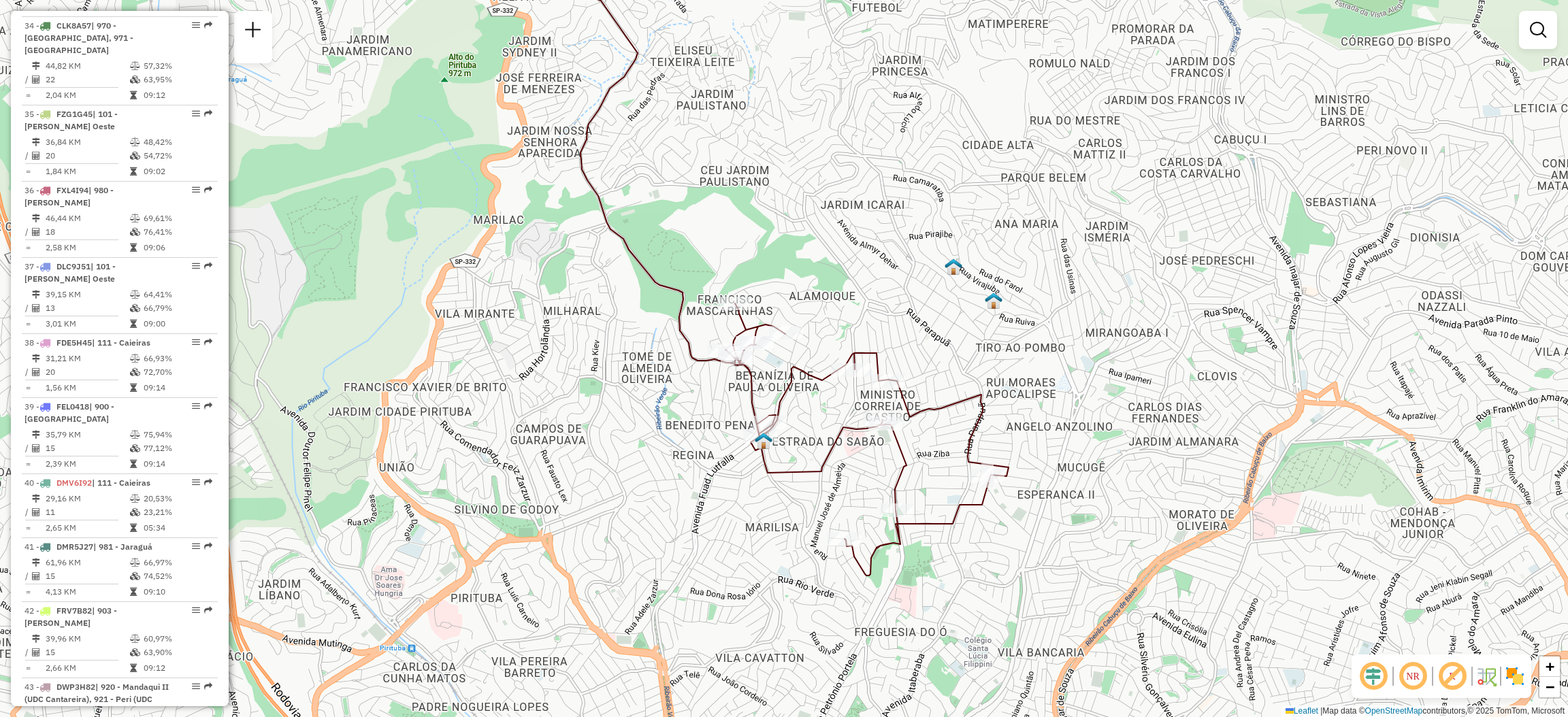
drag, startPoint x: 972, startPoint y: 438, endPoint x: 967, endPoint y: 428, distance: 11.2
click at [967, 430] on icon at bounding box center [867, 439] width 283 height 272
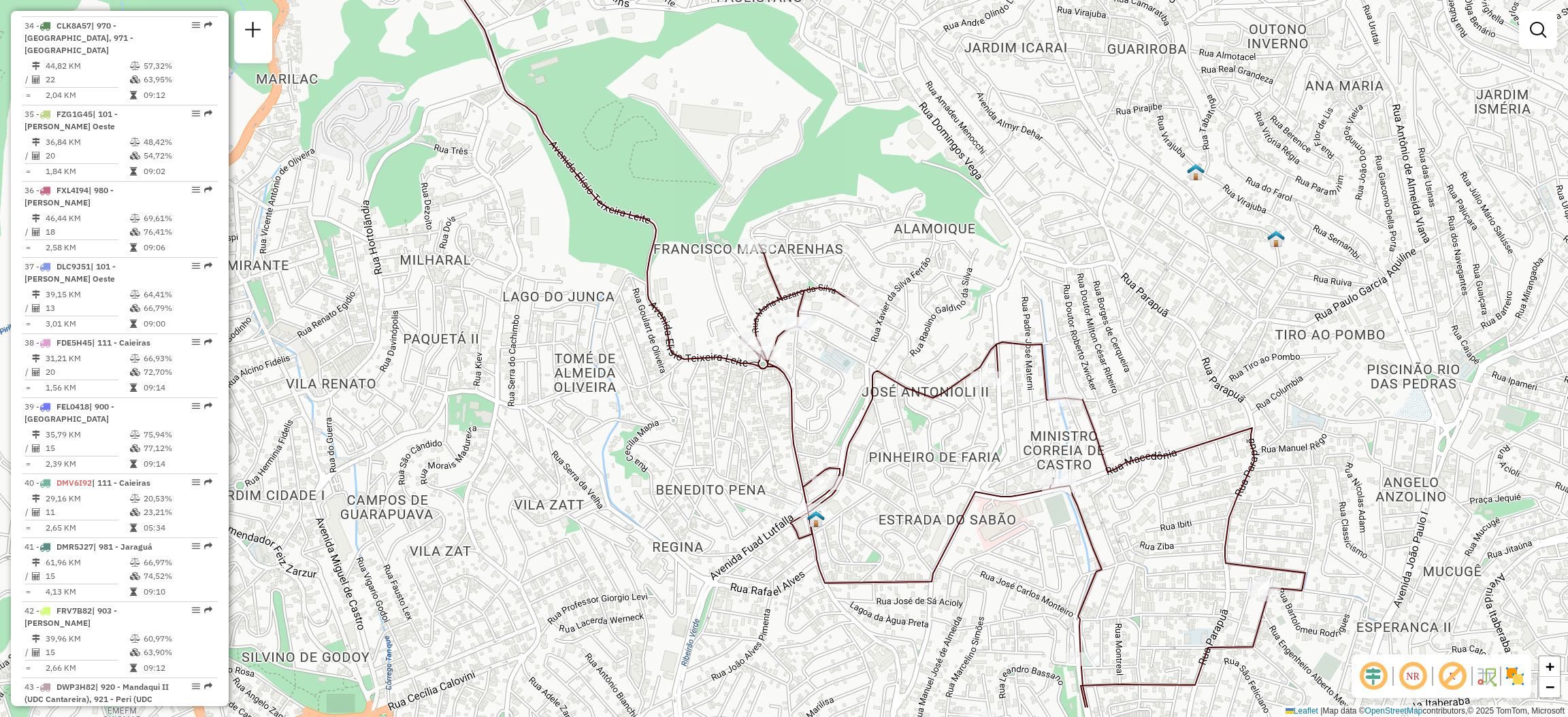
drag, startPoint x: 840, startPoint y: 408, endPoint x: 822, endPoint y: 279, distance: 130.2
click at [822, 279] on div "Janela de atendimento Grade de atendimento Capacidade Transportadoras Veículos …" at bounding box center [784, 358] width 1568 height 717
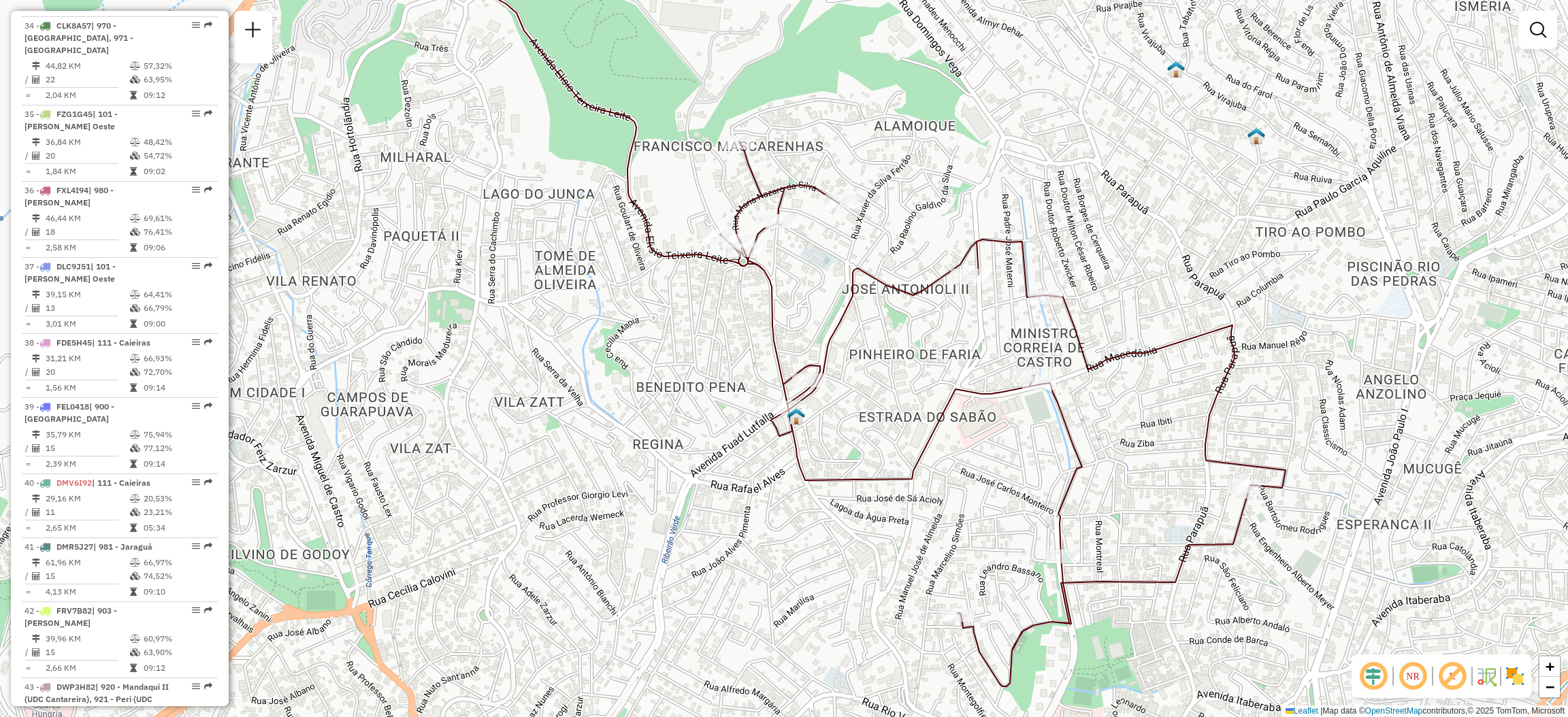
drag, startPoint x: 937, startPoint y: 464, endPoint x: 921, endPoint y: 407, distance: 59.2
click at [921, 407] on div "Janela de atendimento Grade de atendimento Capacidade Transportadoras Veículos …" at bounding box center [784, 358] width 1568 height 717
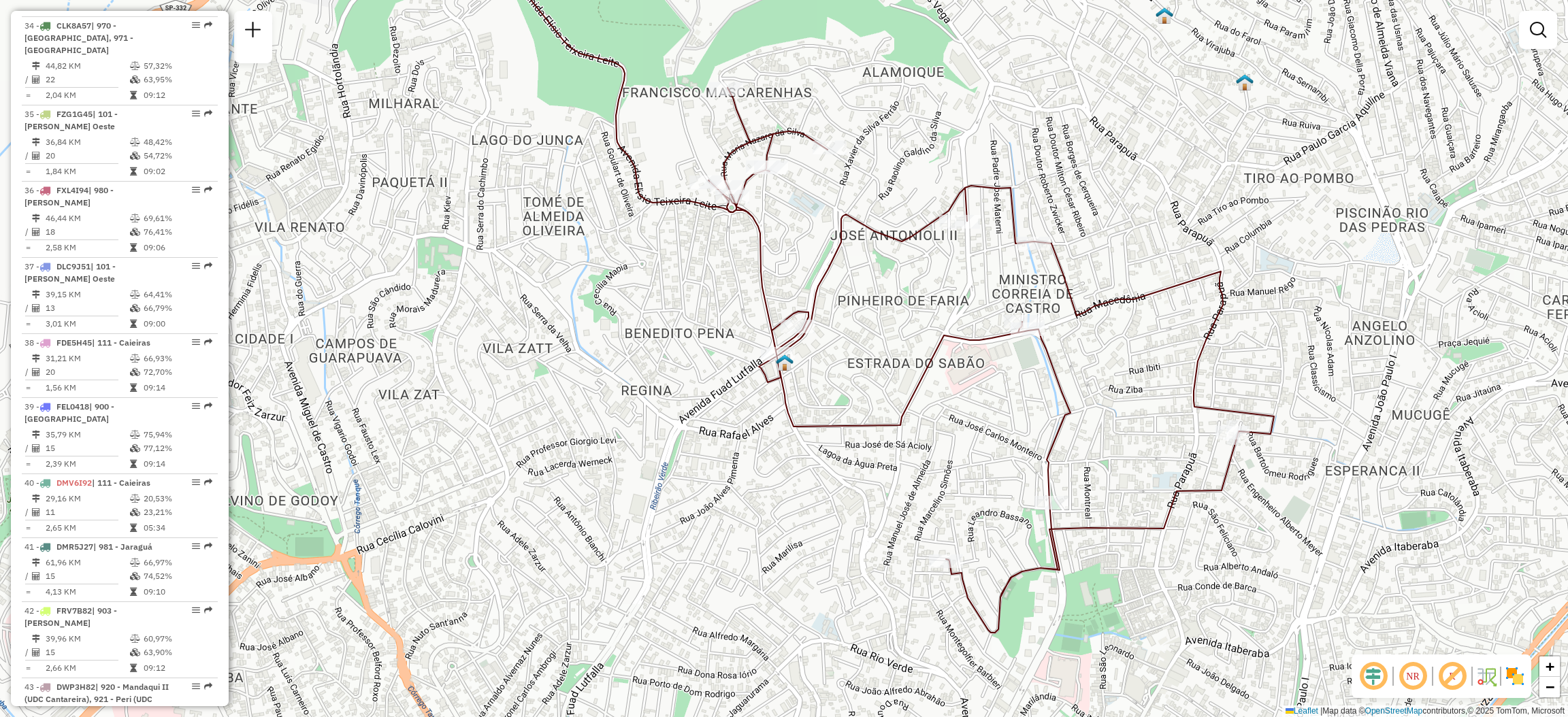
drag, startPoint x: 984, startPoint y: 447, endPoint x: 973, endPoint y: 393, distance: 55.1
click at [973, 393] on div "Janela de atendimento Grade de atendimento Capacidade Transportadoras Veículos …" at bounding box center [784, 358] width 1568 height 717
